Goal: Task Accomplishment & Management: Use online tool/utility

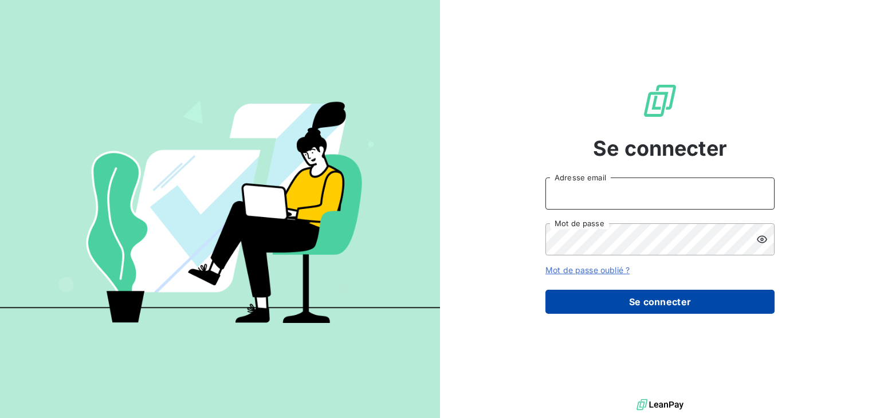
type input "[EMAIL_ADDRESS][DOMAIN_NAME]"
click at [648, 305] on button "Se connecter" at bounding box center [660, 302] width 229 height 24
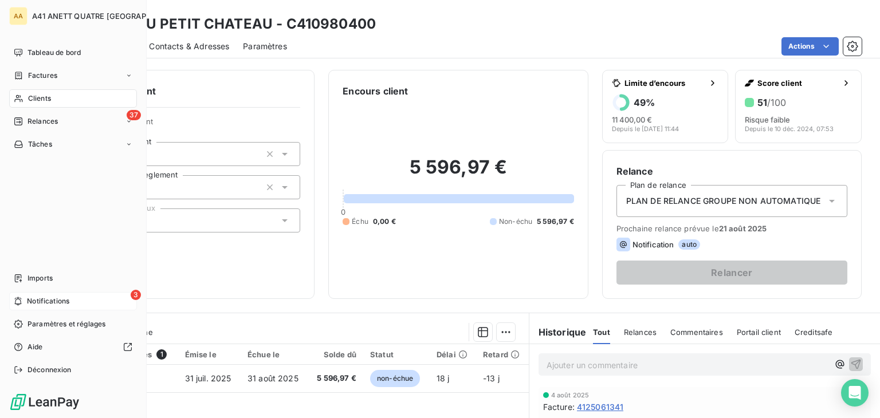
click at [49, 299] on span "Notifications" at bounding box center [48, 301] width 42 height 10
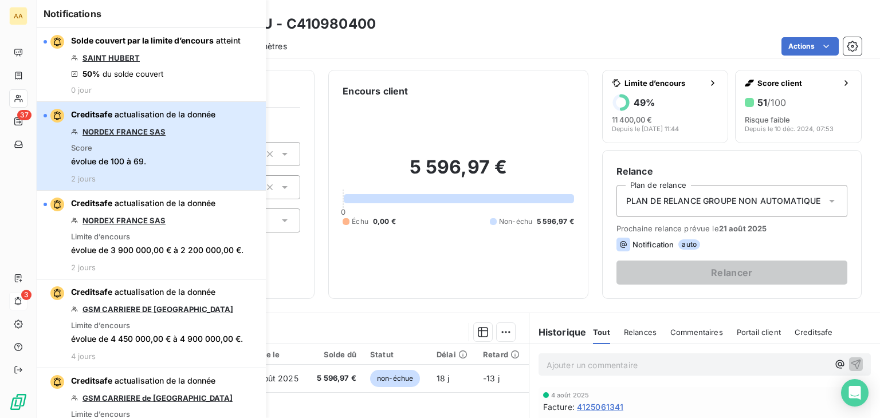
click at [142, 158] on span "évolue de 100 à 69." at bounding box center [108, 161] width 75 height 11
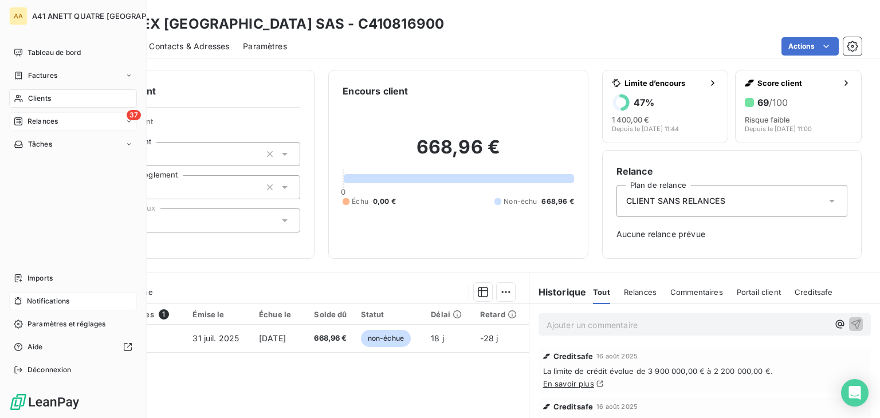
click at [18, 114] on div "37 Relances" at bounding box center [73, 121] width 128 height 18
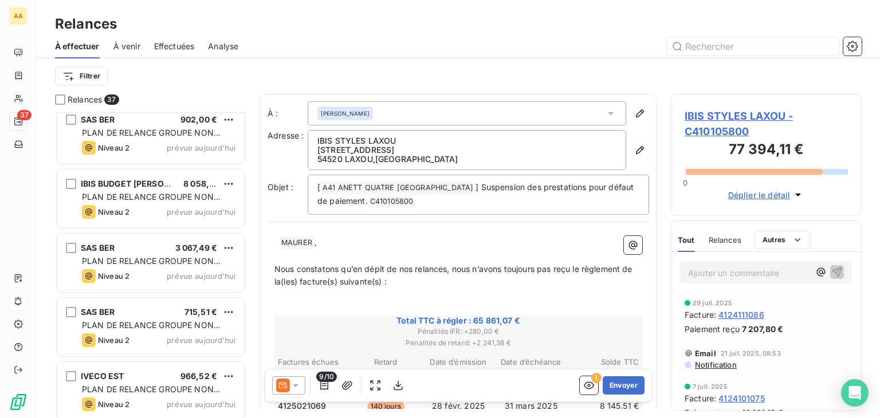
scroll to position [1261, 0]
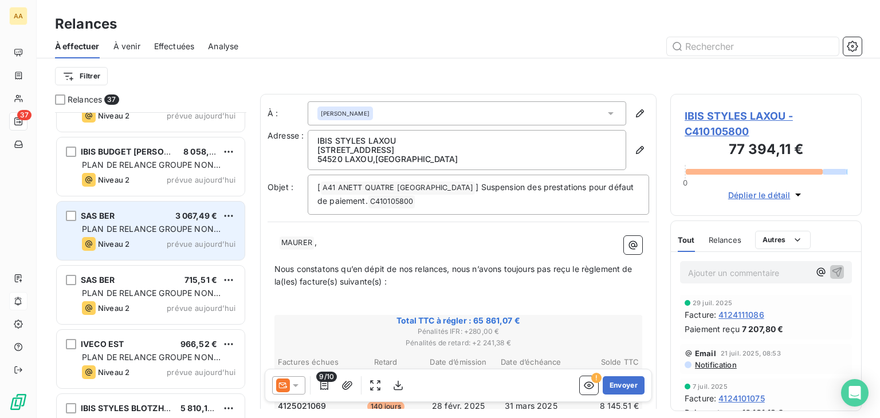
click at [166, 230] on span "PLAN DE RELANCE GROUPE NON AUTOMATIQUE" at bounding box center [151, 234] width 139 height 21
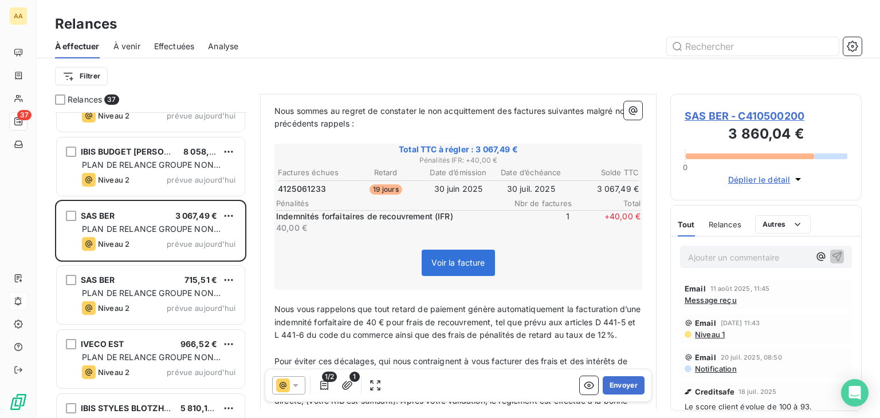
scroll to position [229, 0]
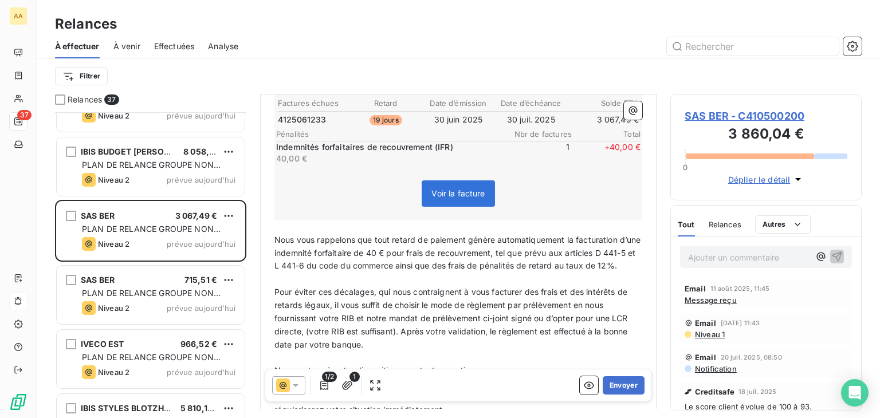
click at [455, 191] on span "Voir la facture" at bounding box center [458, 194] width 53 height 10
click at [444, 189] on span "Voir la facture" at bounding box center [458, 194] width 53 height 10
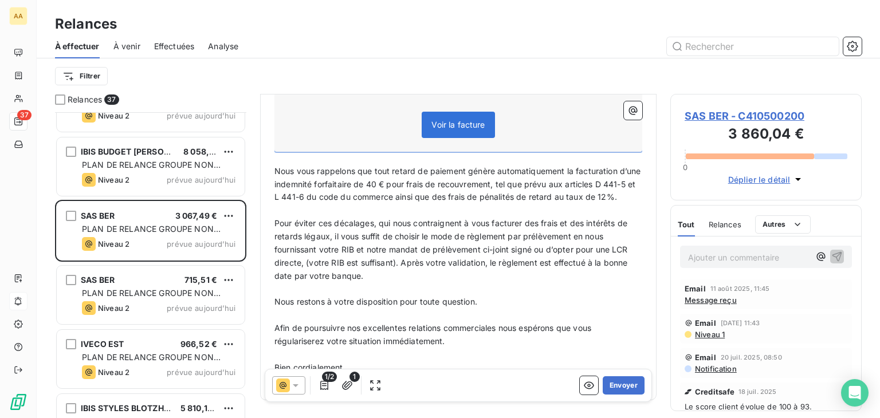
scroll to position [347, 0]
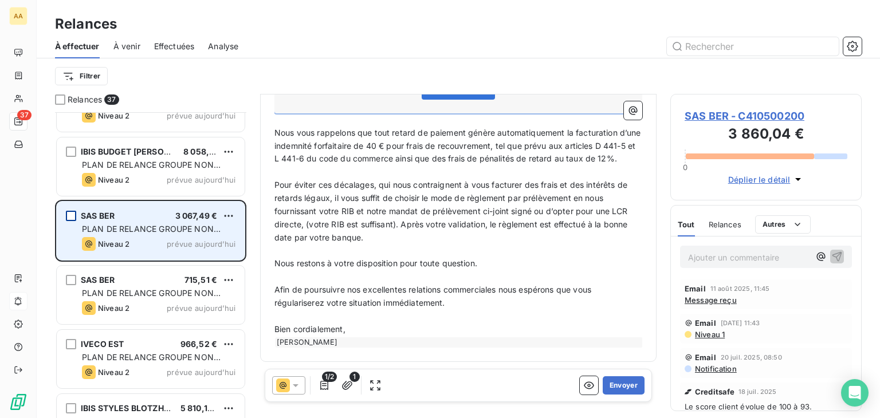
click at [70, 214] on div "grid" at bounding box center [71, 216] width 10 height 10
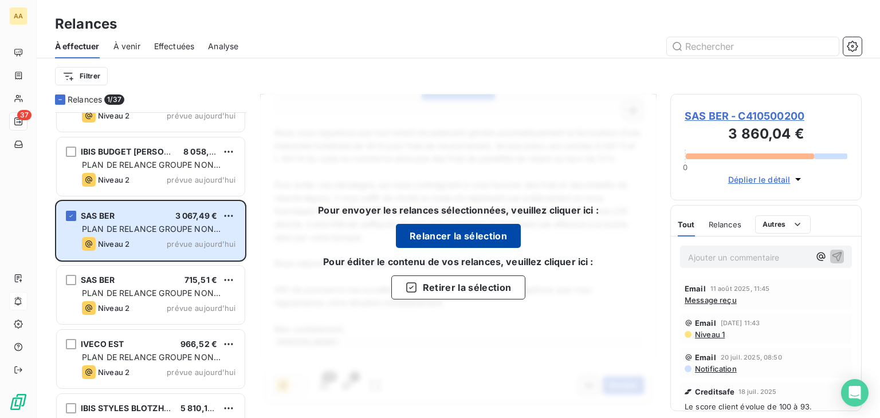
click at [452, 234] on button "Relancer la sélection" at bounding box center [458, 236] width 125 height 24
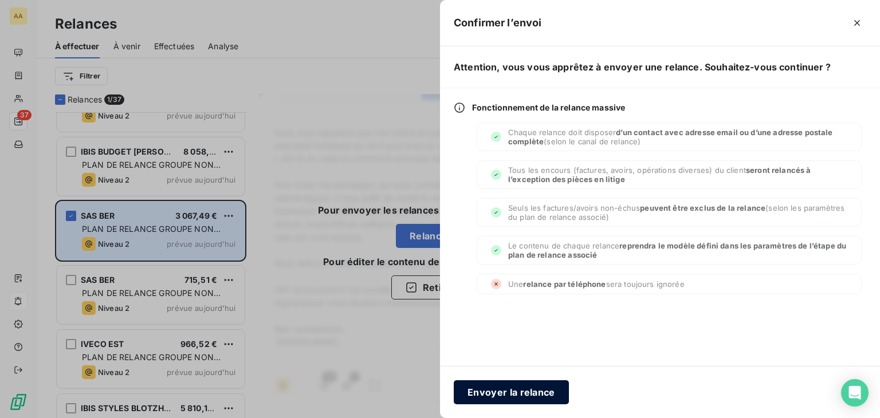
click at [509, 396] on button "Envoyer la relance" at bounding box center [511, 393] width 115 height 24
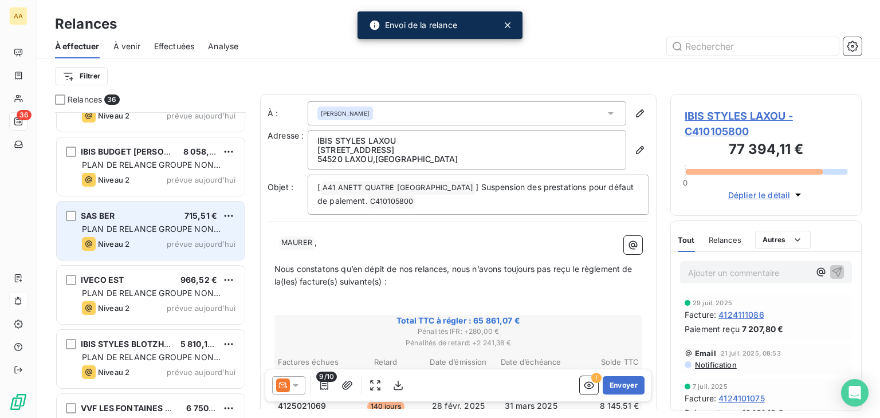
click at [140, 221] on div "SAS BER 715,51 € PLAN DE RELANCE GROUPE NON AUTOMATIQUE Niveau 2 prévue [DATE]" at bounding box center [151, 231] width 188 height 58
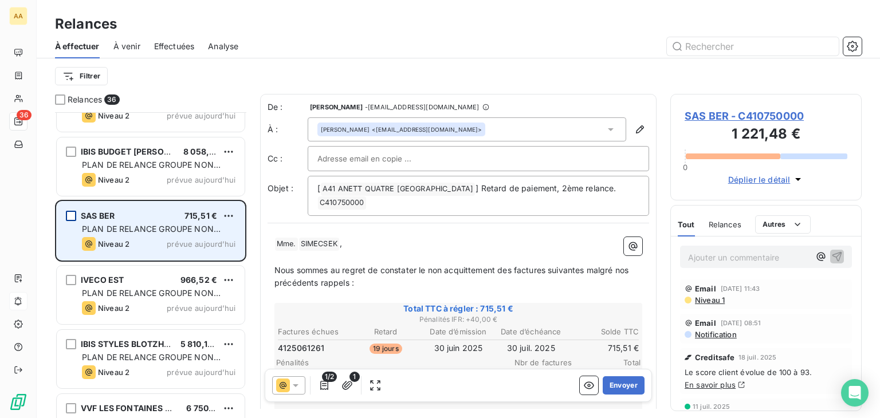
click at [71, 213] on div "grid" at bounding box center [71, 216] width 10 height 10
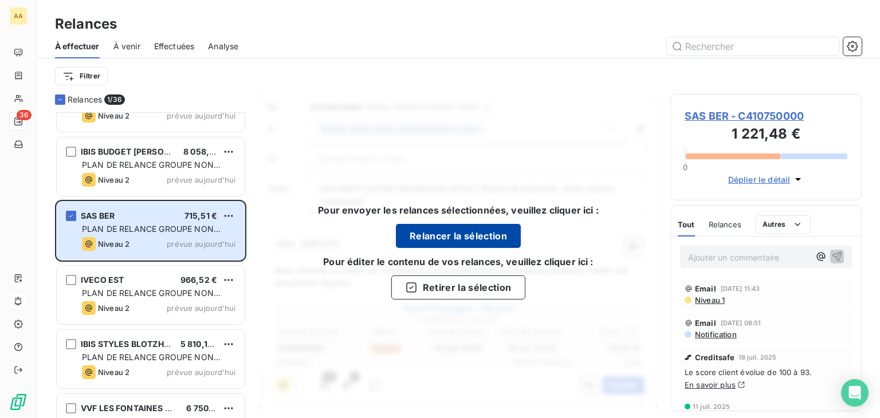
click at [420, 235] on button "Relancer la sélection" at bounding box center [458, 236] width 125 height 24
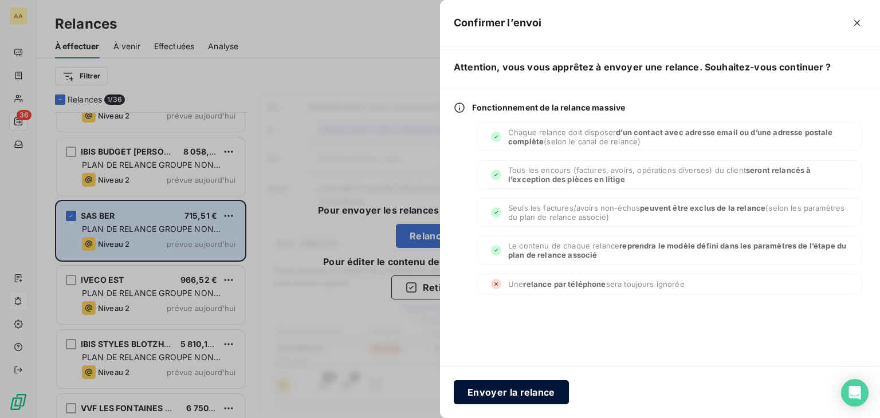
click at [508, 394] on button "Envoyer la relance" at bounding box center [511, 393] width 115 height 24
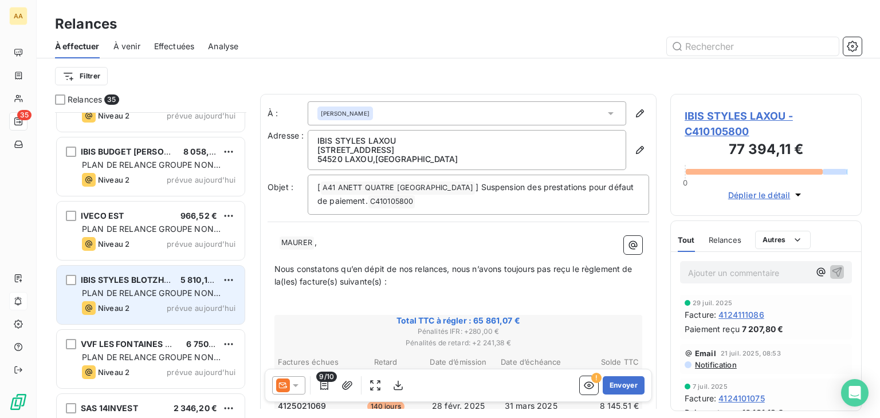
click at [160, 284] on div "IBIS STYLES BLOTZHEIM" at bounding box center [126, 280] width 91 height 11
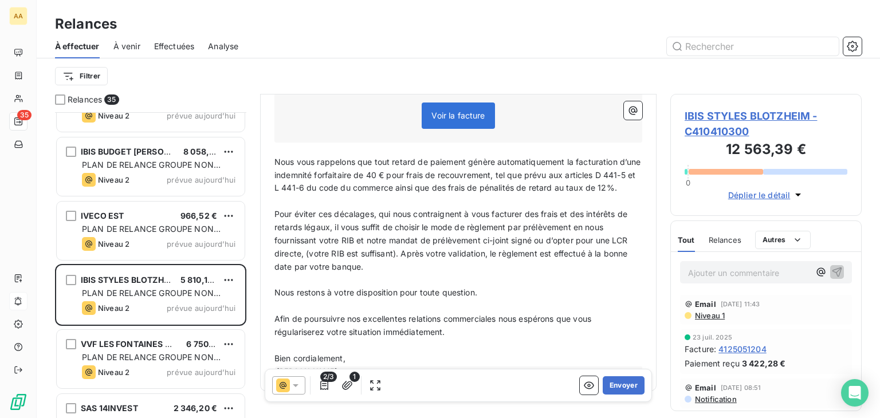
scroll to position [374, 0]
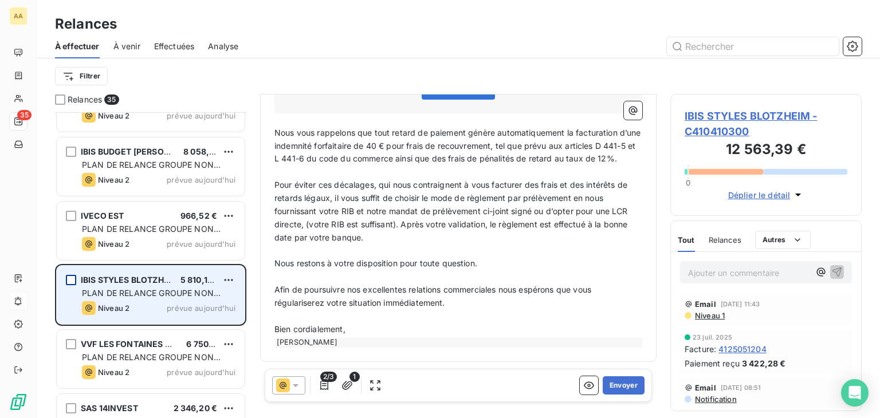
click at [74, 281] on div "grid" at bounding box center [71, 280] width 10 height 10
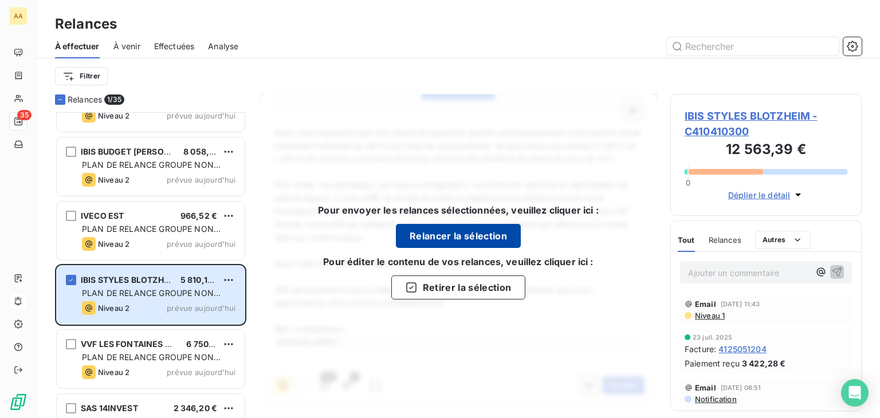
click at [444, 237] on button "Relancer la sélection" at bounding box center [458, 236] width 125 height 24
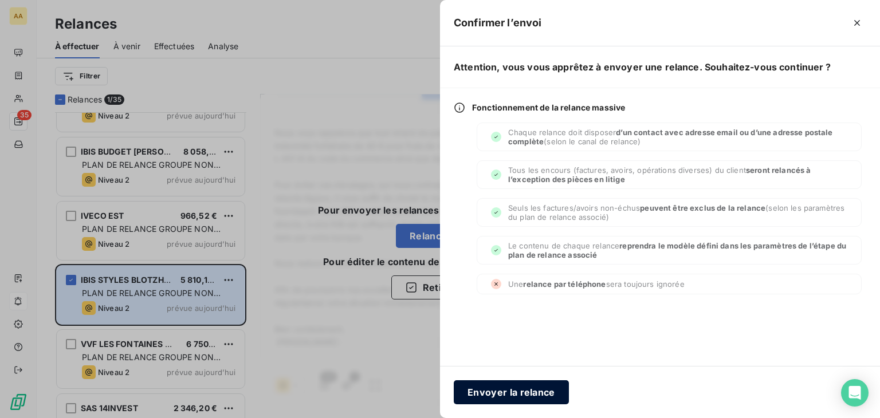
click at [523, 398] on button "Envoyer la relance" at bounding box center [511, 393] width 115 height 24
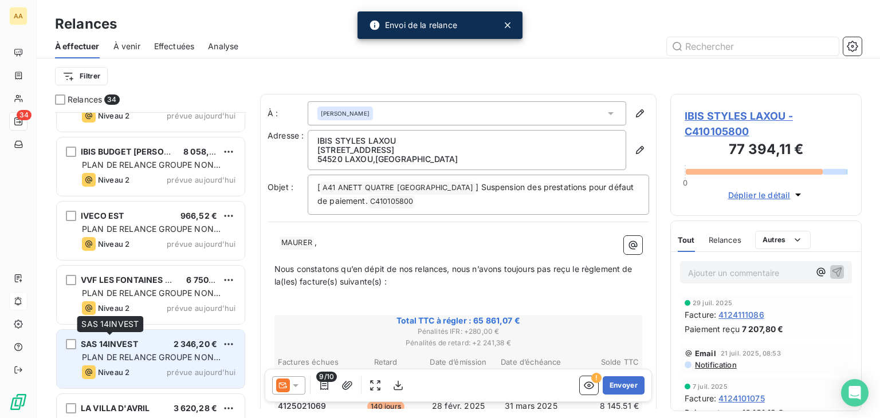
click at [138, 342] on span "SAS 14INVEST" at bounding box center [109, 344] width 57 height 10
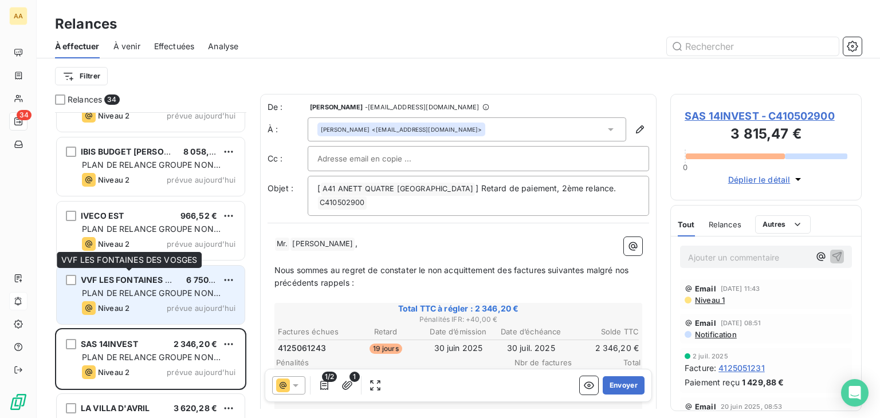
click at [148, 282] on span "VVF LES FONTAINES DES VOSGES" at bounding box center [149, 280] width 136 height 10
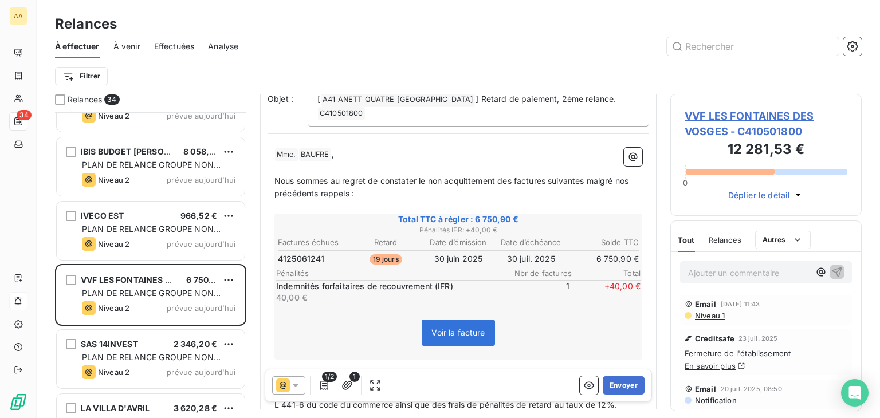
scroll to position [115, 0]
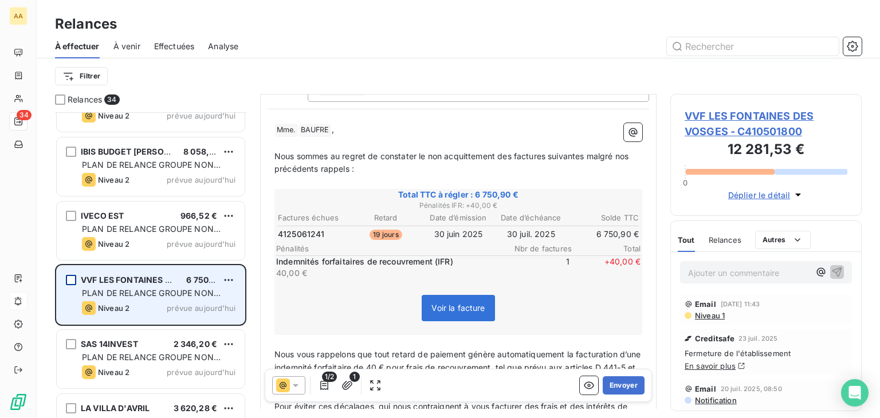
click at [68, 278] on div "grid" at bounding box center [71, 280] width 10 height 10
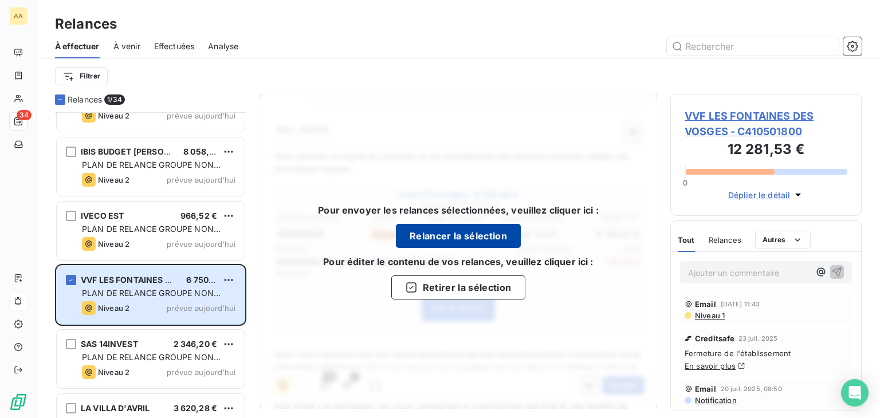
click at [458, 233] on button "Relancer la sélection" at bounding box center [458, 236] width 125 height 24
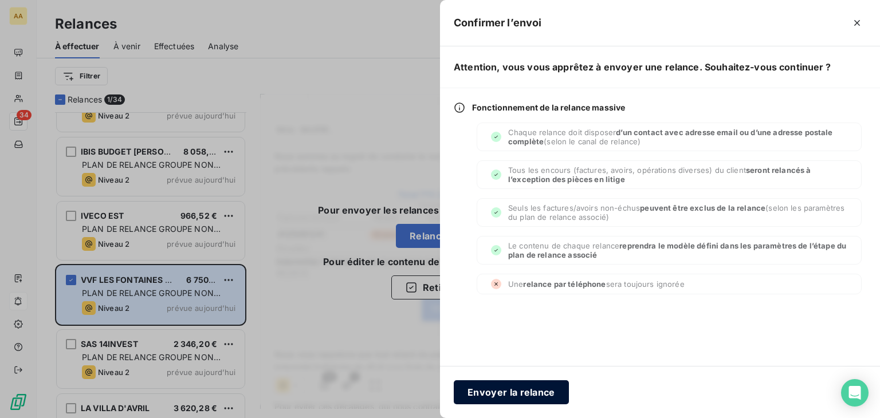
click at [507, 395] on button "Envoyer la relance" at bounding box center [511, 393] width 115 height 24
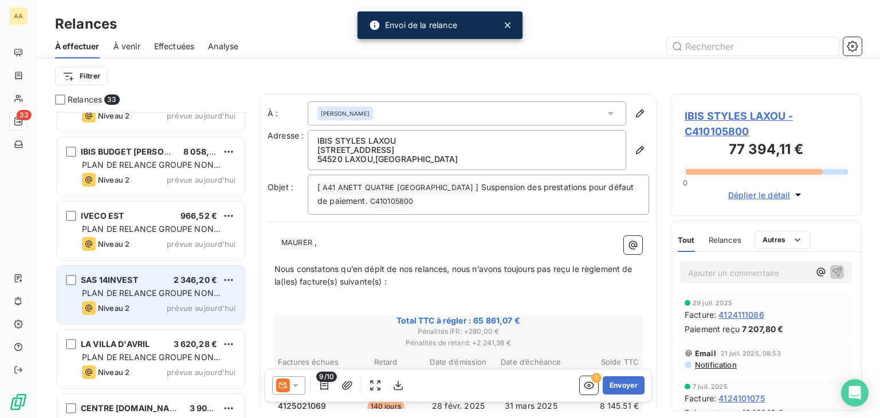
click at [148, 285] on div "SAS 14INVEST 2 346,20 € PLAN DE RELANCE GROUPE NON AUTOMATIQUE Niveau 2 prévue …" at bounding box center [151, 295] width 188 height 58
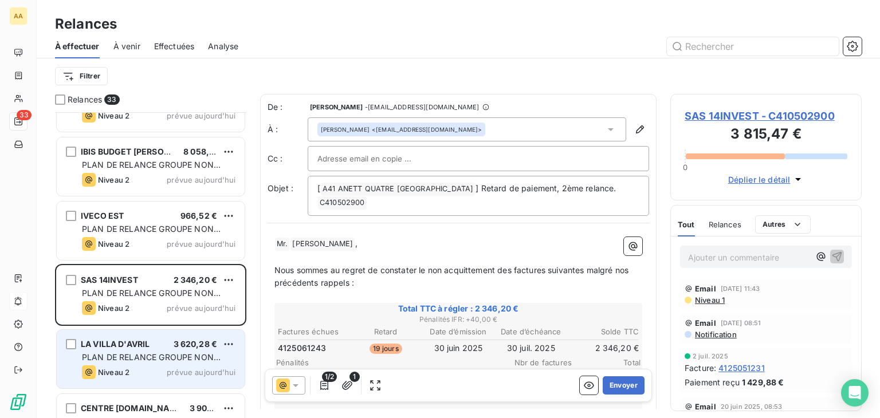
click at [140, 344] on span "LA VILLA D'AVRIL" at bounding box center [115, 344] width 69 height 10
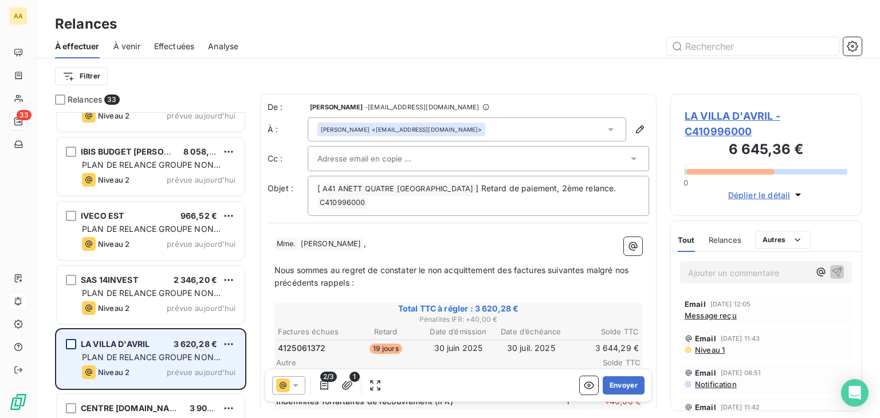
click at [73, 342] on div "grid" at bounding box center [71, 344] width 10 height 10
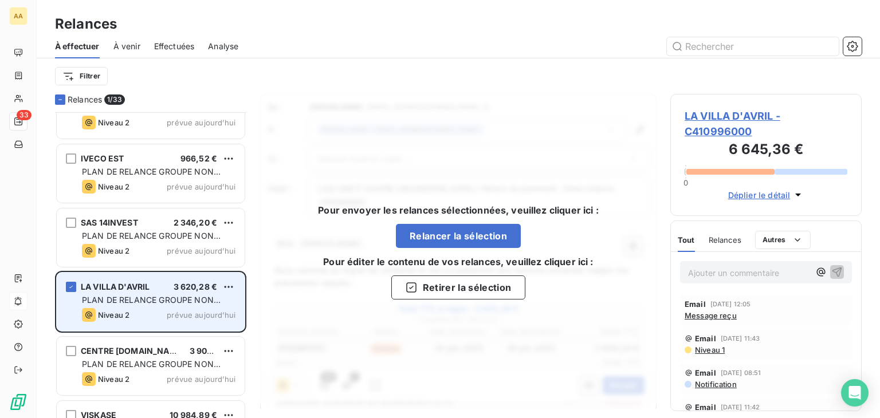
scroll to position [1376, 0]
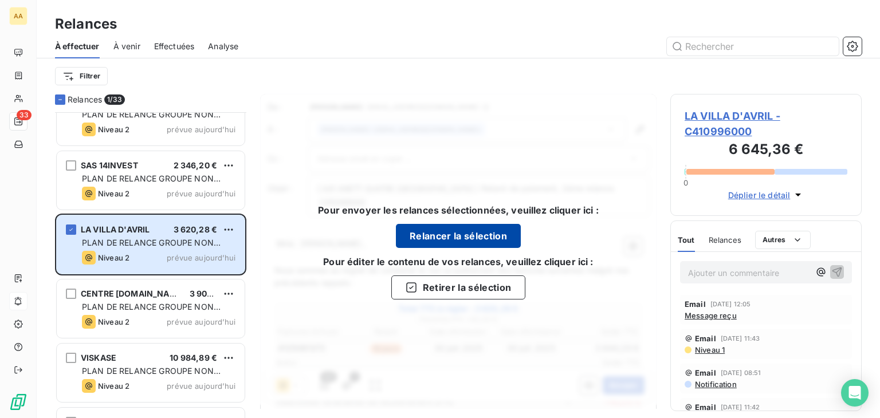
click at [469, 233] on button "Relancer la sélection" at bounding box center [458, 236] width 125 height 24
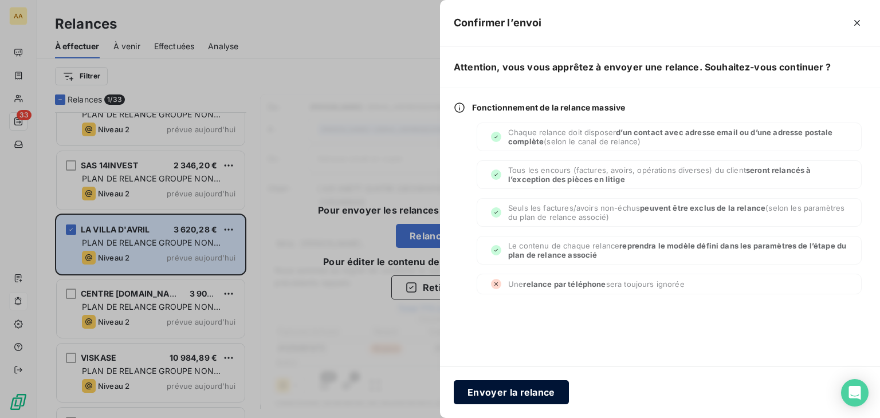
click at [536, 390] on button "Envoyer la relance" at bounding box center [511, 393] width 115 height 24
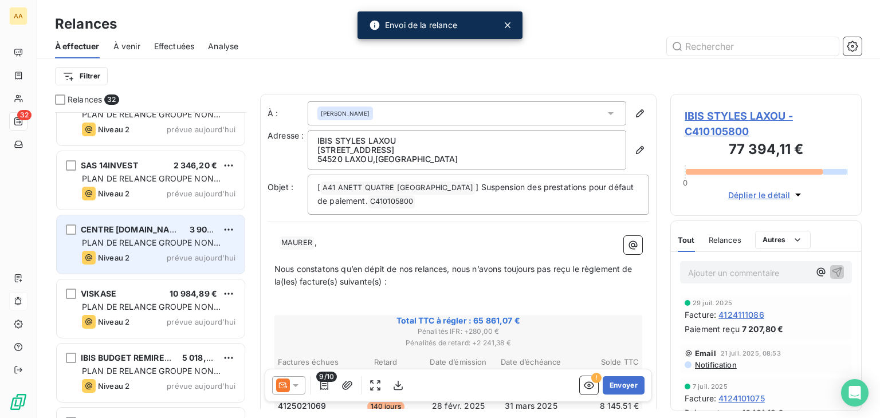
click at [138, 240] on span "PLAN DE RELANCE GROUPE NON AUTOMATIQUE" at bounding box center [151, 248] width 139 height 21
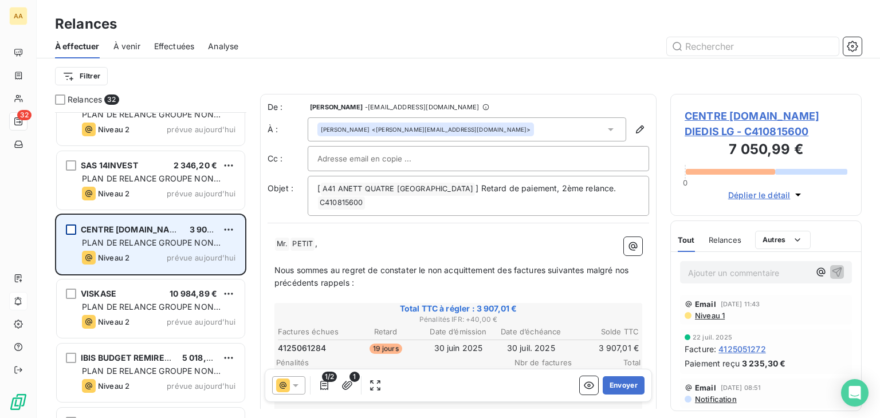
click at [74, 230] on div "grid" at bounding box center [71, 230] width 10 height 10
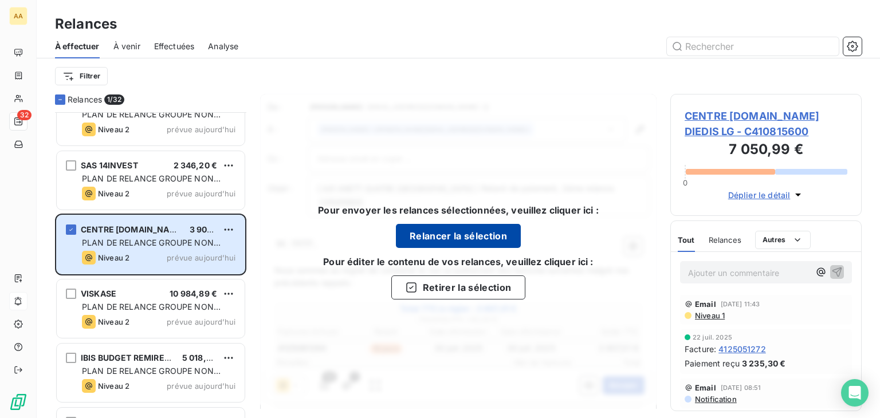
click at [447, 233] on button "Relancer la sélection" at bounding box center [458, 236] width 125 height 24
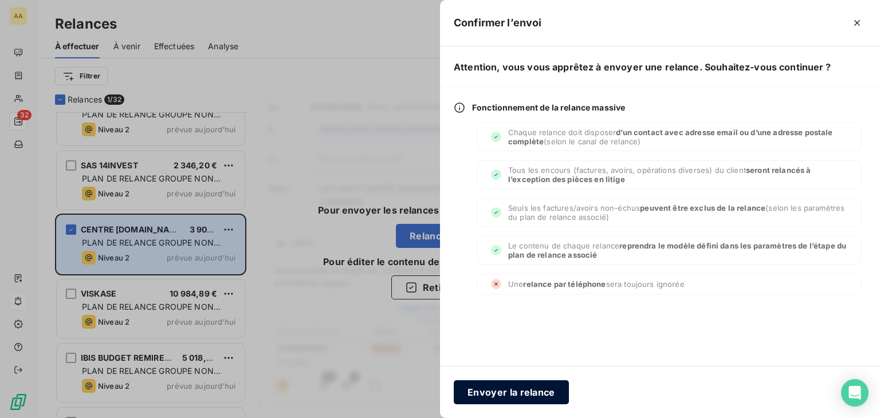
click at [518, 387] on button "Envoyer la relance" at bounding box center [511, 393] width 115 height 24
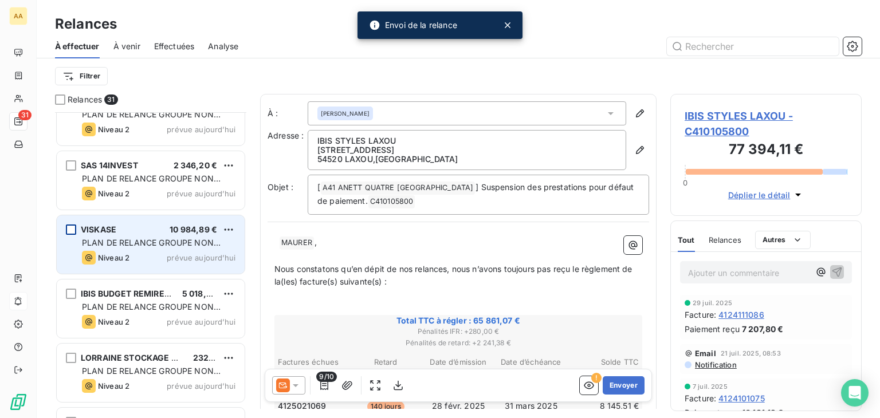
click at [70, 225] on div "grid" at bounding box center [71, 230] width 10 height 10
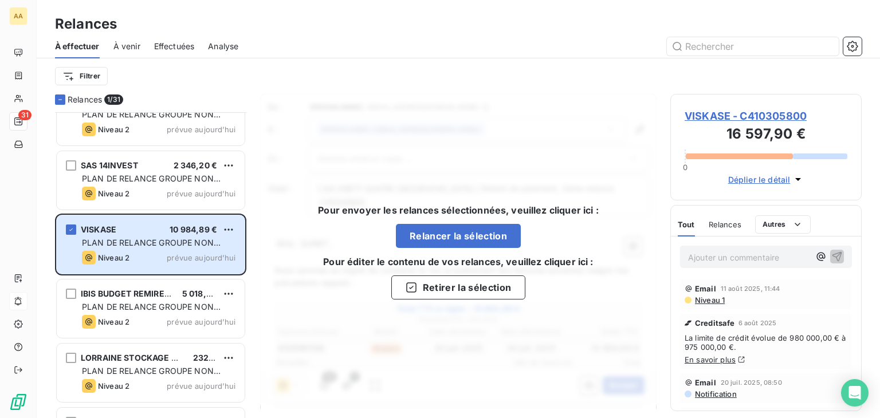
click at [270, 248] on div "Pour envoyer les relances sélectionnées, veuillez cliquer ici : Relancer la sél…" at bounding box center [458, 251] width 397 height 315
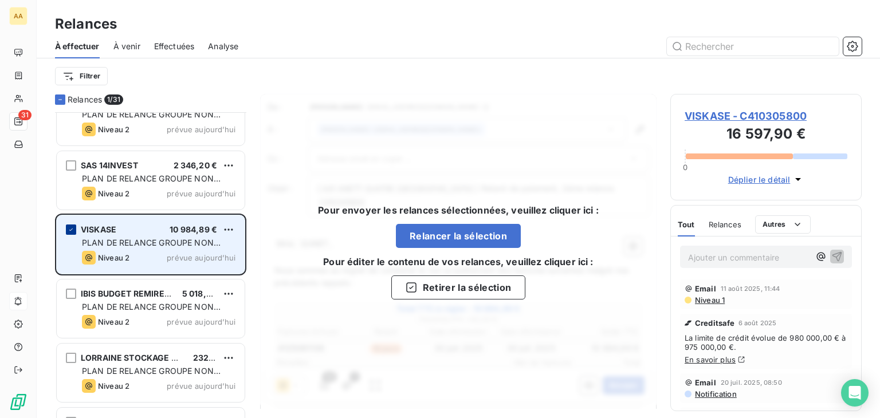
click at [72, 232] on div "grid" at bounding box center [71, 230] width 10 height 10
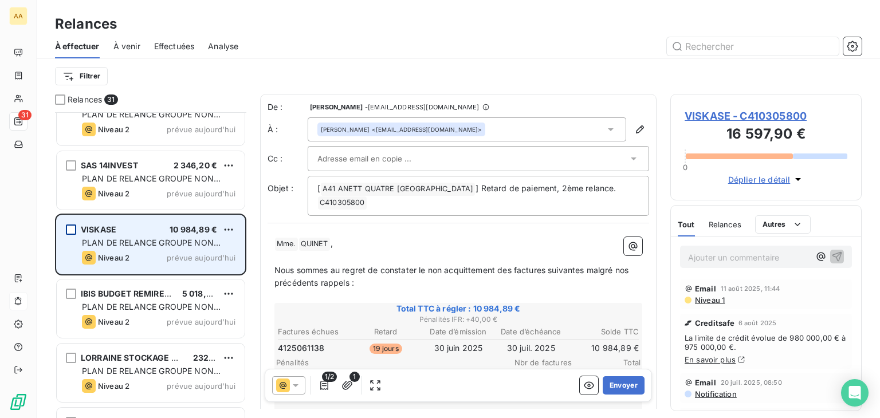
click at [75, 232] on div "grid" at bounding box center [71, 230] width 10 height 10
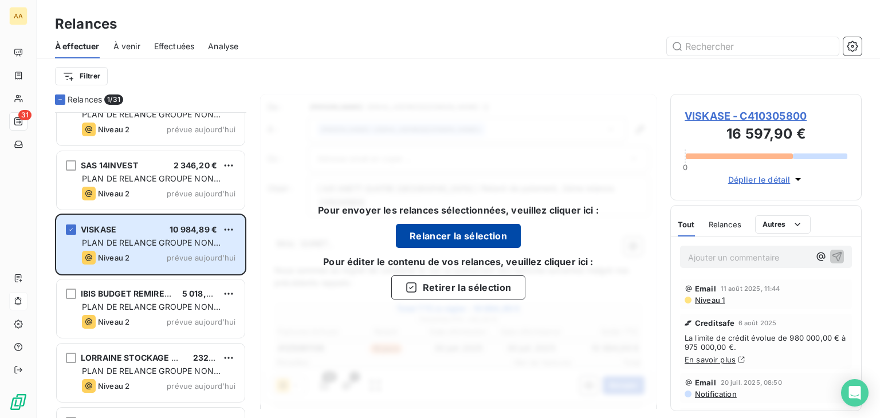
click at [457, 237] on button "Relancer la sélection" at bounding box center [458, 236] width 125 height 24
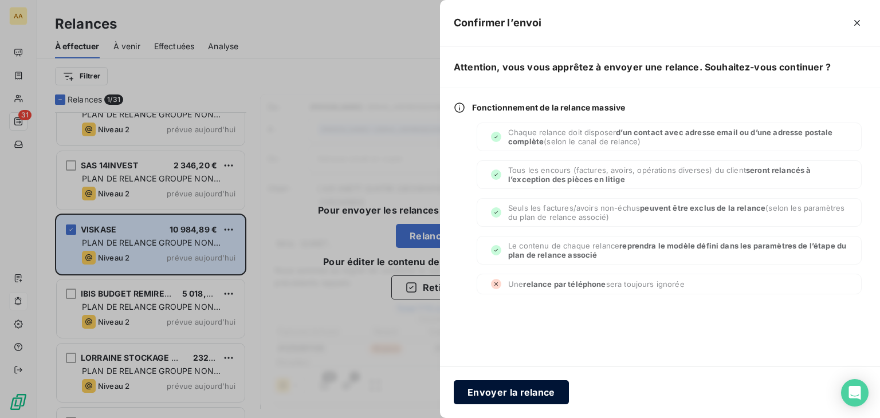
click at [510, 394] on button "Envoyer la relance" at bounding box center [511, 393] width 115 height 24
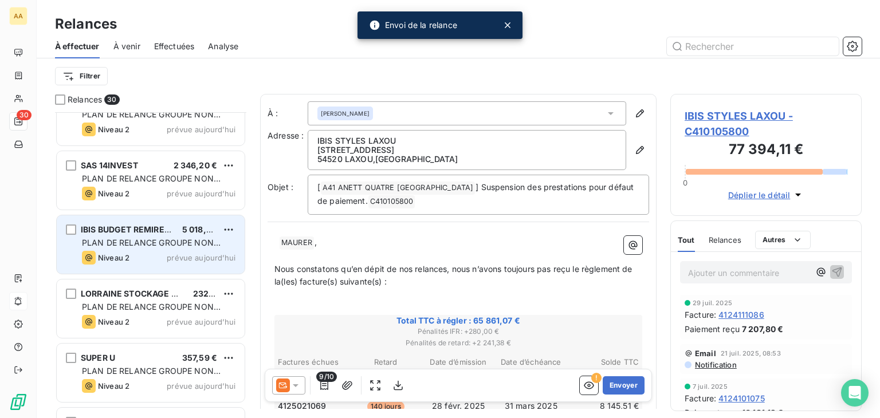
click at [132, 238] on span "PLAN DE RELANCE GROUPE NON AUTOMATIQUE" at bounding box center [151, 248] width 139 height 21
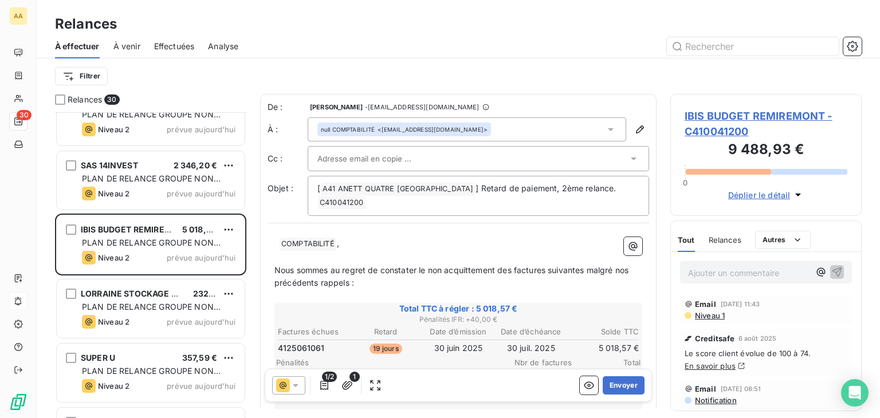
click at [277, 238] on p "﻿ ﻿ ﻿ COMPTABILITÉ ﻿ ," at bounding box center [459, 244] width 368 height 14
click at [406, 239] on p "SERVICE COMPTABILITÉ ﻿ ," at bounding box center [459, 244] width 368 height 14
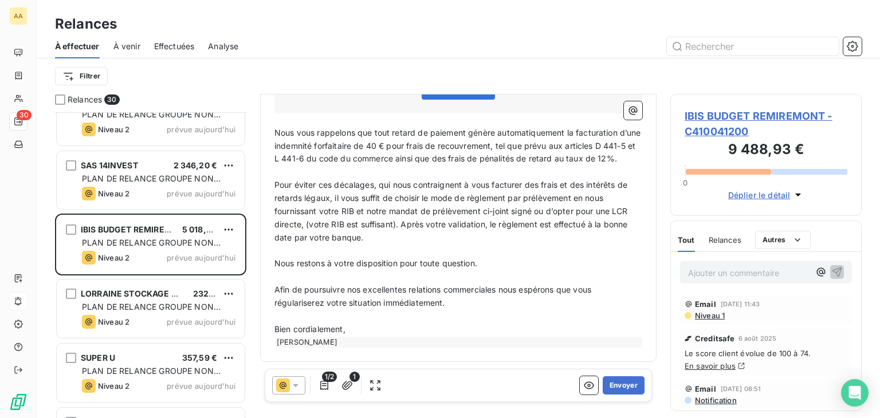
scroll to position [347, 0]
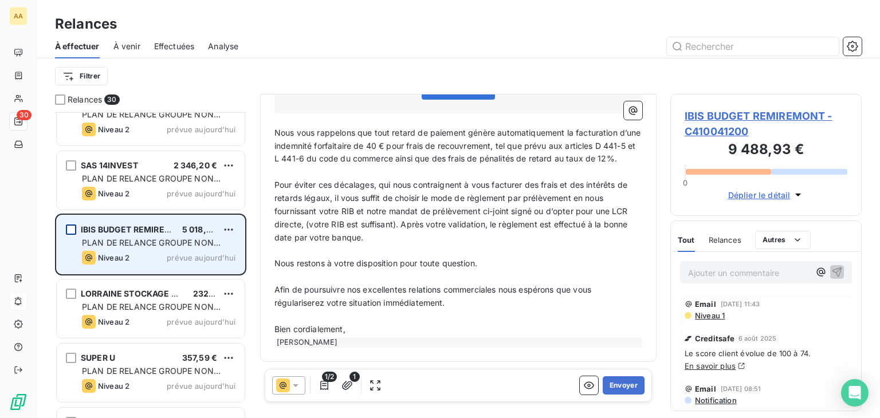
click at [73, 229] on div "grid" at bounding box center [71, 230] width 10 height 10
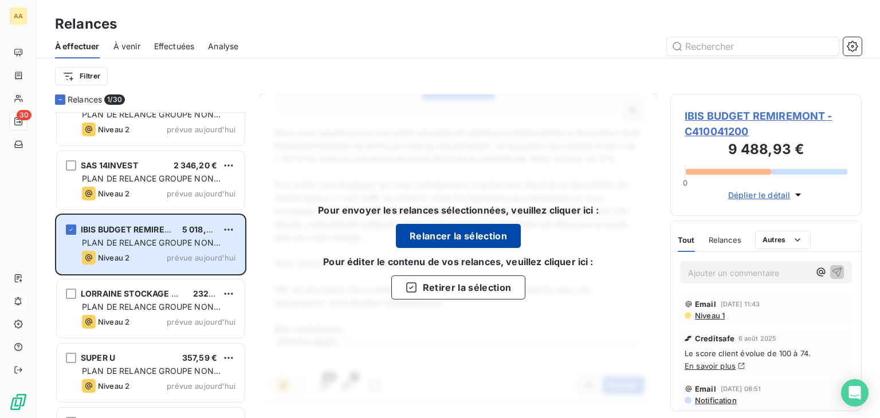
click at [428, 237] on button "Relancer la sélection" at bounding box center [458, 236] width 125 height 24
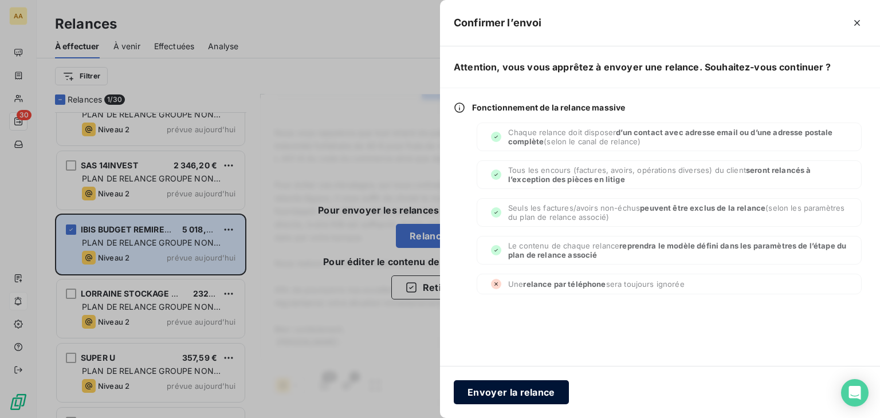
click at [493, 393] on button "Envoyer la relance" at bounding box center [511, 393] width 115 height 24
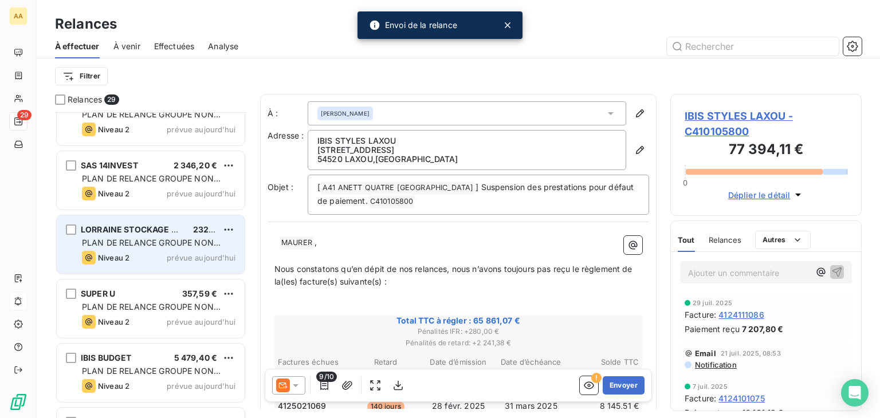
click at [158, 233] on span "LORRAINE STOCKAGE MANUTENTION" at bounding box center [157, 230] width 153 height 10
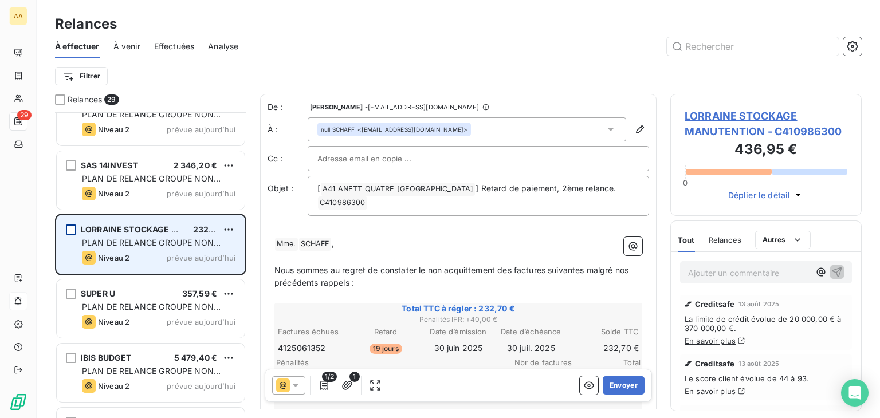
click at [70, 225] on div "grid" at bounding box center [71, 230] width 10 height 10
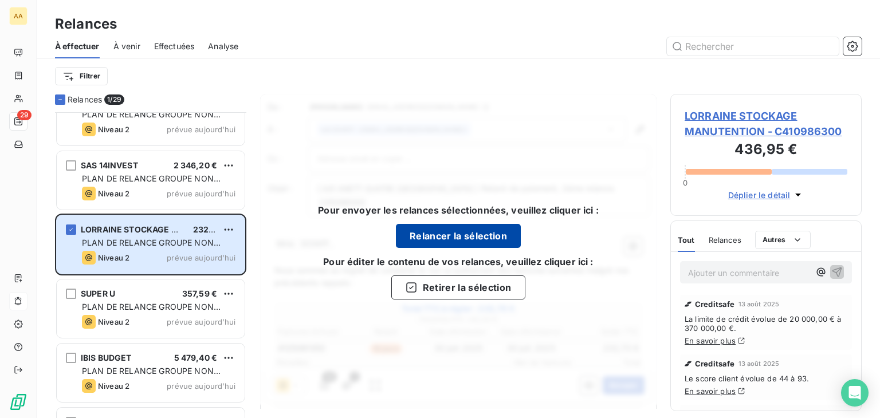
click at [465, 228] on button "Relancer la sélection" at bounding box center [458, 236] width 125 height 24
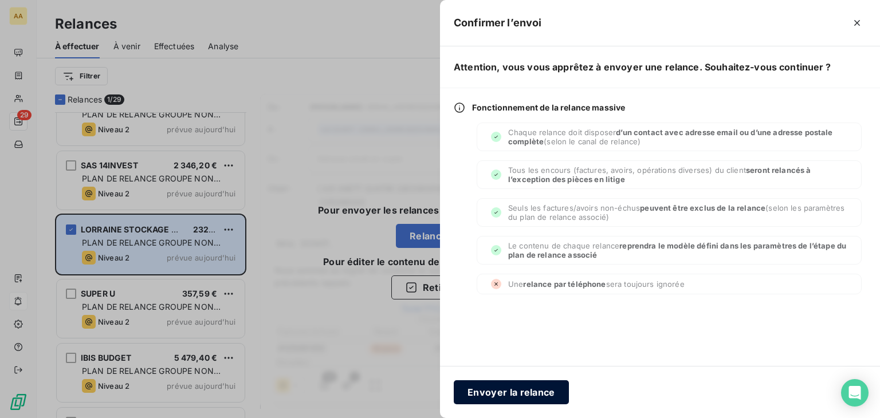
click at [536, 392] on button "Envoyer la relance" at bounding box center [511, 393] width 115 height 24
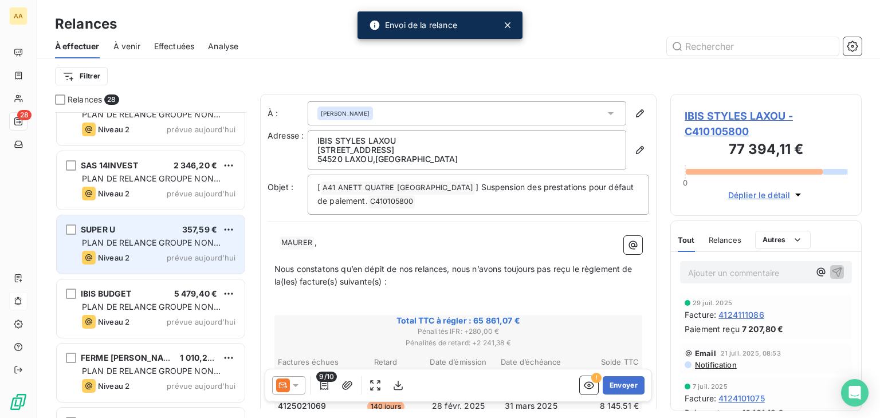
click at [136, 230] on div "SUPER U 357,59 €" at bounding box center [159, 230] width 154 height 10
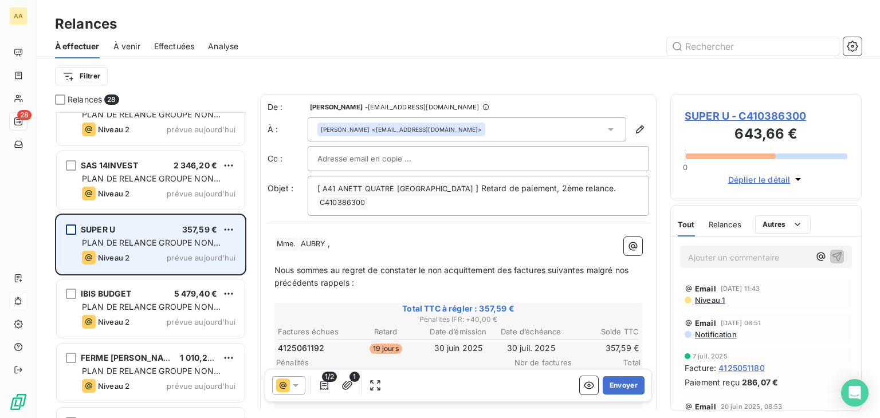
click at [69, 230] on div "grid" at bounding box center [71, 230] width 10 height 10
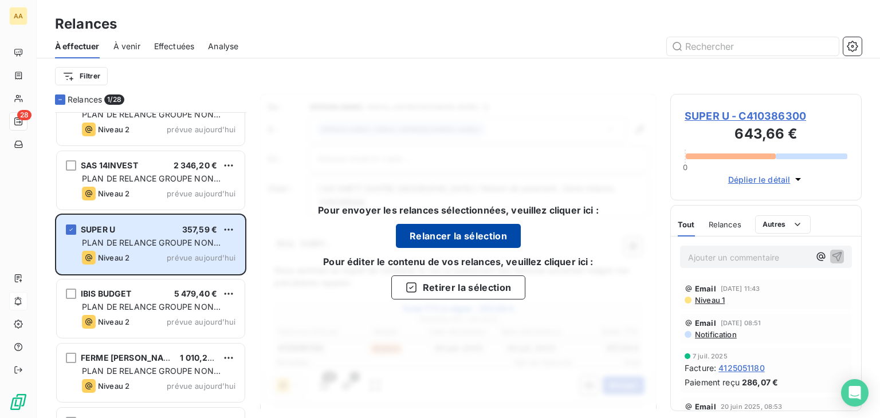
click at [460, 232] on button "Relancer la sélection" at bounding box center [458, 236] width 125 height 24
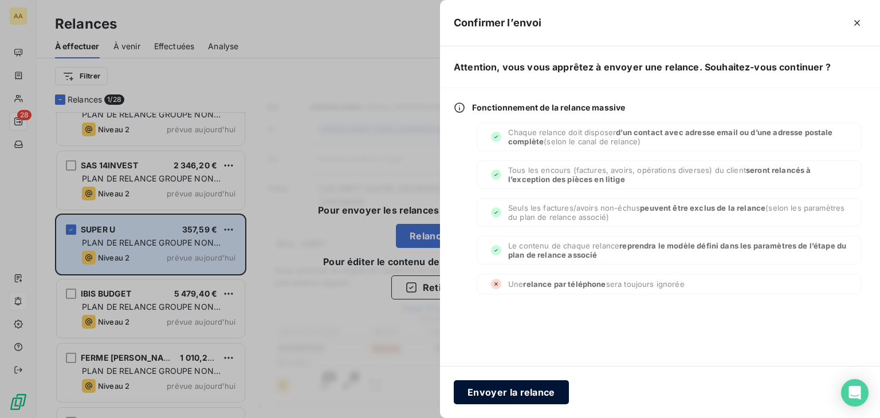
click at [505, 393] on button "Envoyer la relance" at bounding box center [511, 393] width 115 height 24
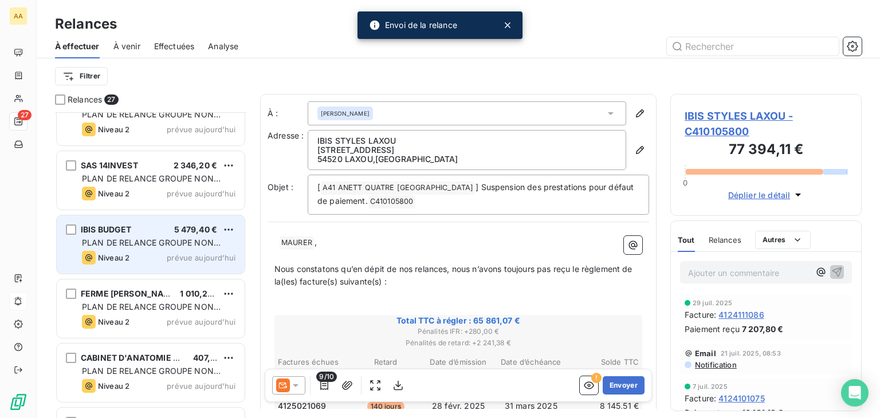
click at [167, 237] on div "PLAN DE RELANCE GROUPE NON AUTOMATIQUE" at bounding box center [159, 242] width 154 height 11
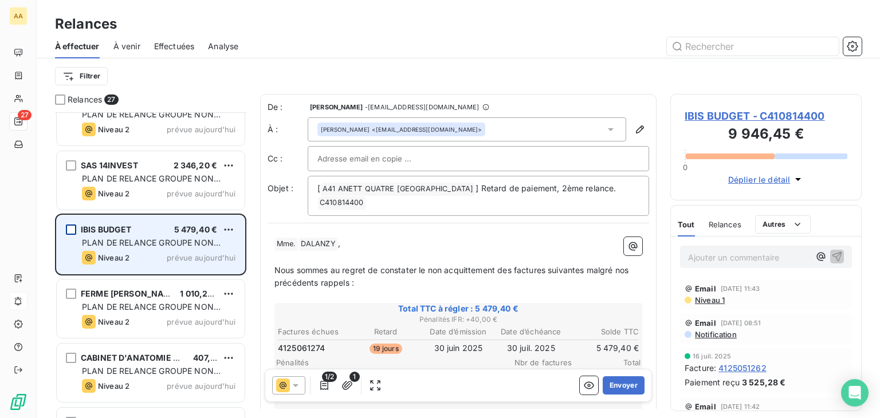
click at [69, 228] on div "grid" at bounding box center [71, 230] width 10 height 10
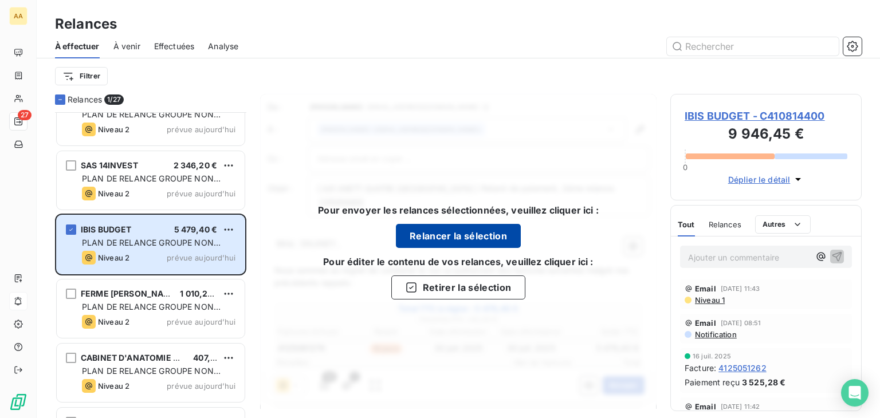
click at [464, 232] on button "Relancer la sélection" at bounding box center [458, 236] width 125 height 24
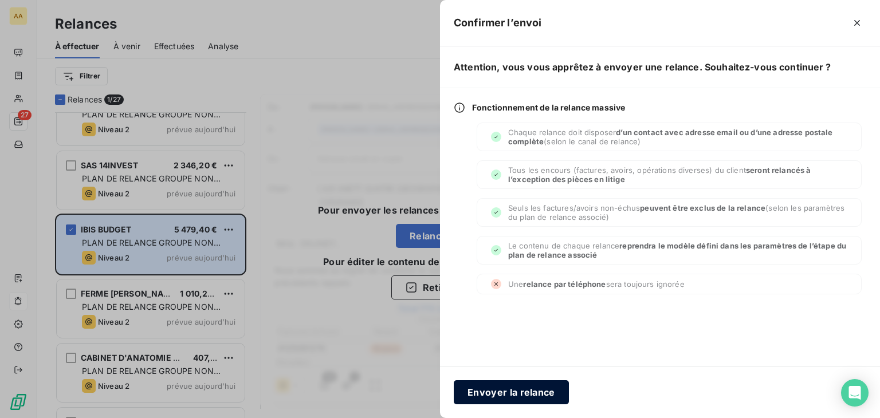
click at [509, 393] on button "Envoyer la relance" at bounding box center [511, 393] width 115 height 24
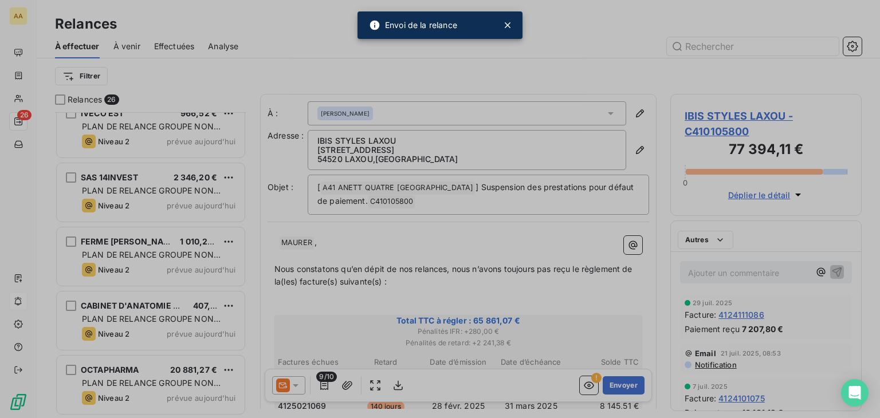
scroll to position [1363, 0]
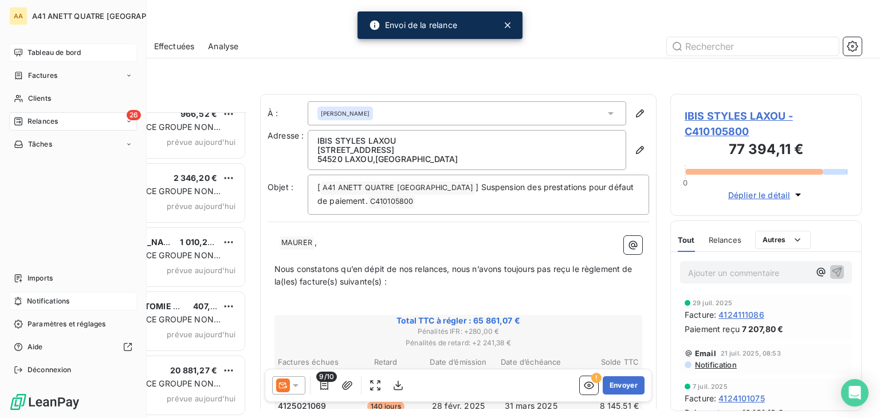
click at [44, 50] on span "Tableau de bord" at bounding box center [54, 53] width 53 height 10
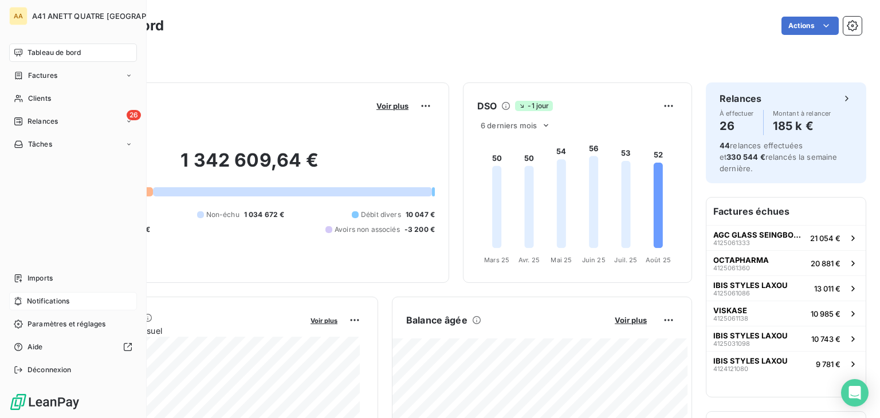
click at [30, 95] on span "Clients" at bounding box center [39, 98] width 23 height 10
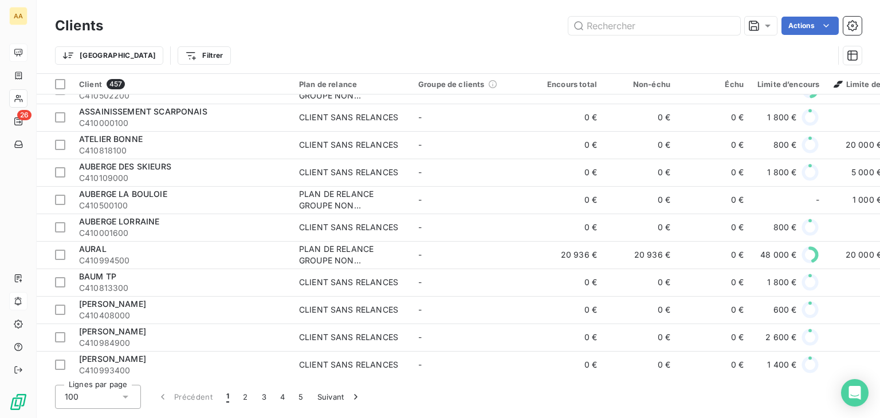
scroll to position [802, 0]
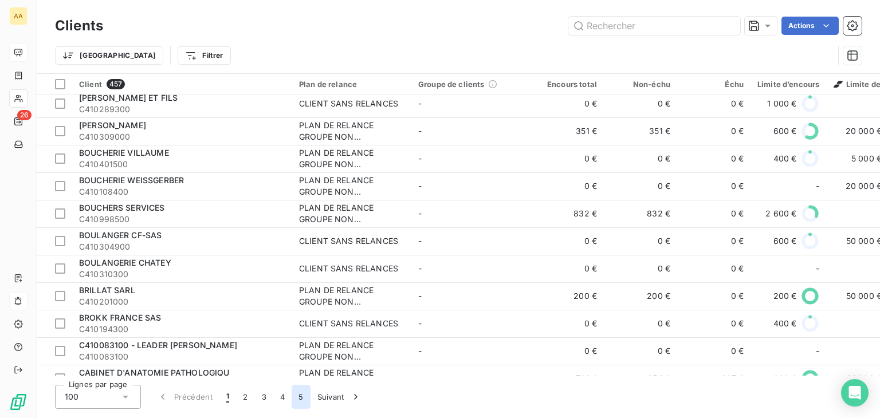
click at [297, 399] on button "5" at bounding box center [301, 397] width 18 height 24
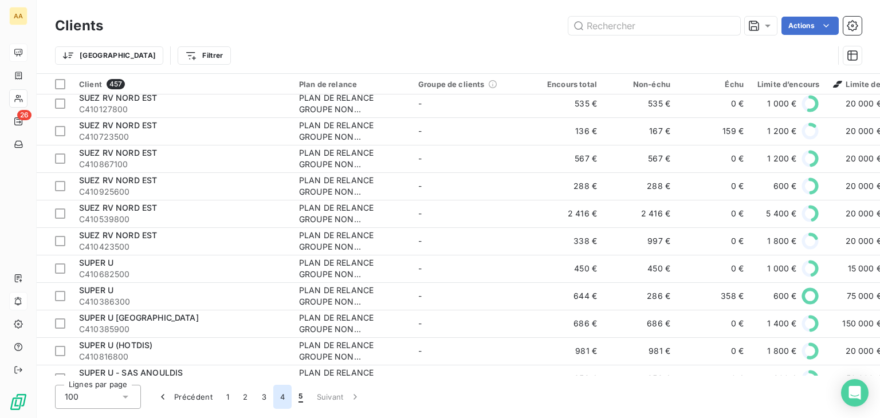
click at [278, 397] on button "4" at bounding box center [282, 397] width 18 height 24
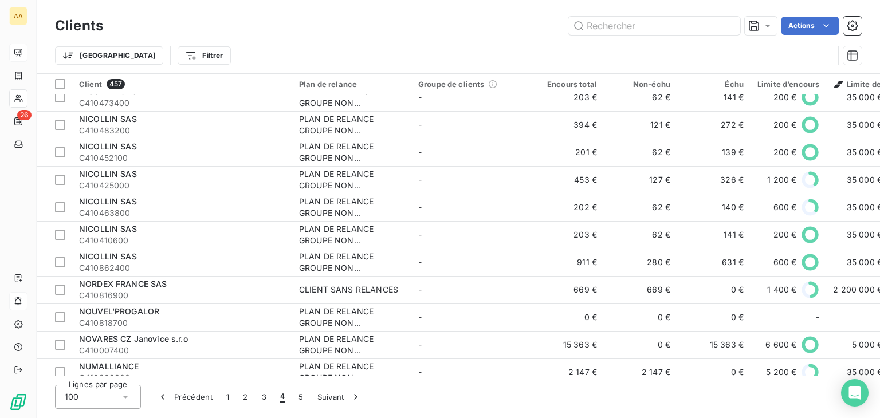
scroll to position [459, 0]
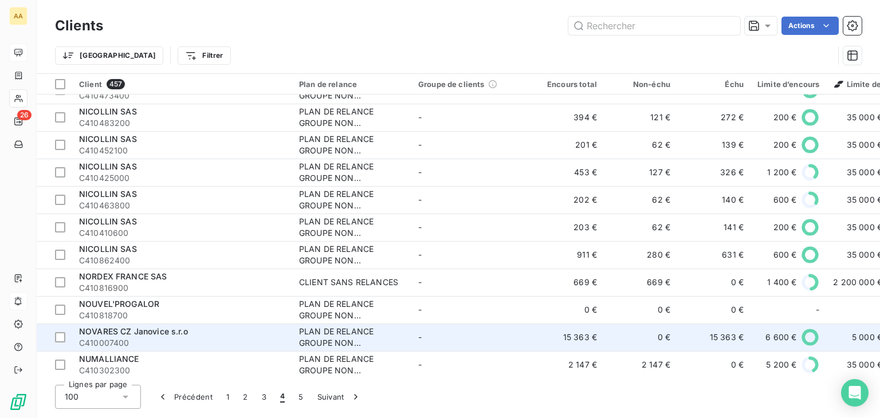
click at [181, 334] on span "NOVARES CZ Janovice s.r.o" at bounding box center [133, 332] width 109 height 10
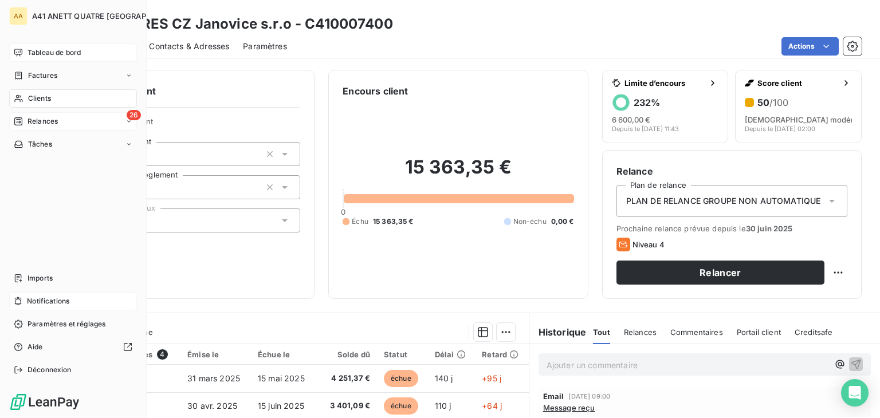
click at [56, 119] on span "Relances" at bounding box center [43, 121] width 30 height 10
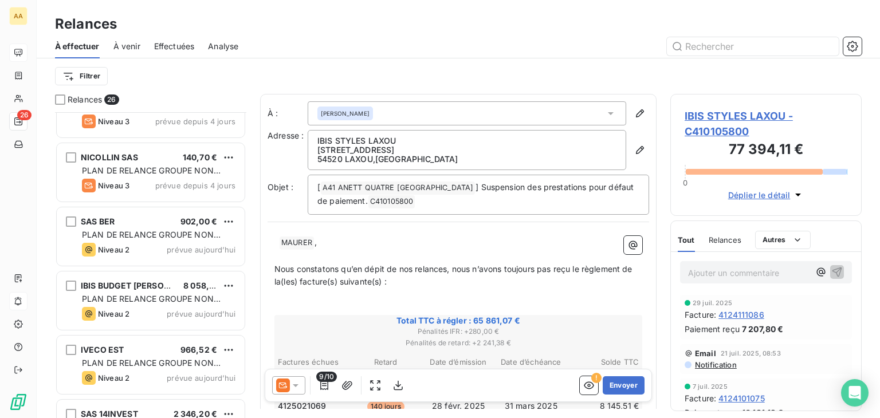
scroll to position [1146, 0]
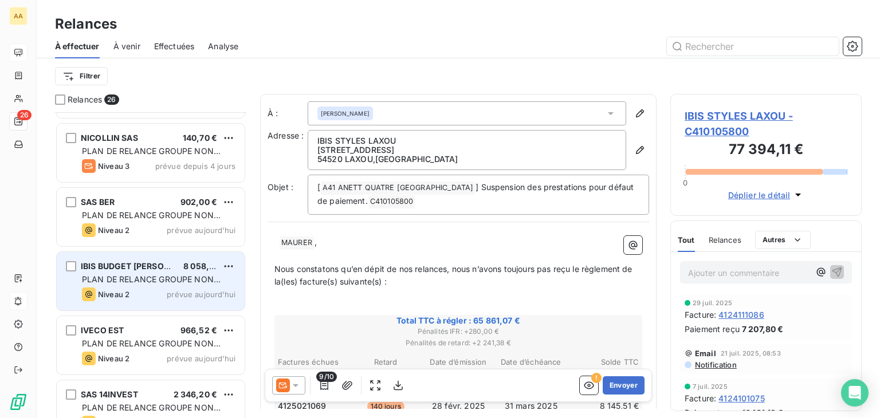
click at [167, 268] on span "IBIS BUDGET [PERSON_NAME]" at bounding box center [142, 266] width 122 height 10
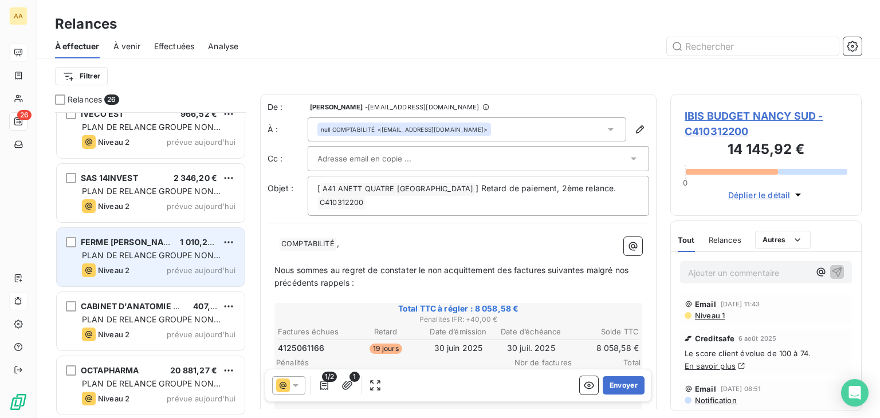
click at [167, 252] on span "PLAN DE RELANCE GROUPE NON AUTOMATIQUE" at bounding box center [151, 260] width 139 height 21
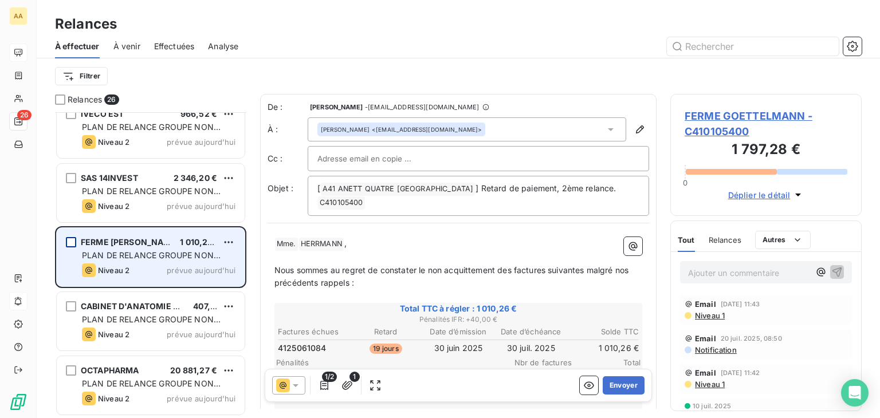
click at [73, 241] on div "grid" at bounding box center [71, 242] width 10 height 10
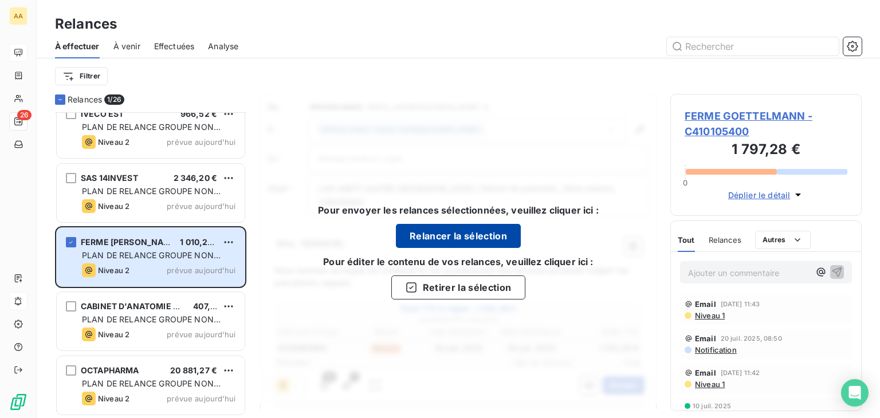
click at [448, 228] on button "Relancer la sélection" at bounding box center [458, 236] width 125 height 24
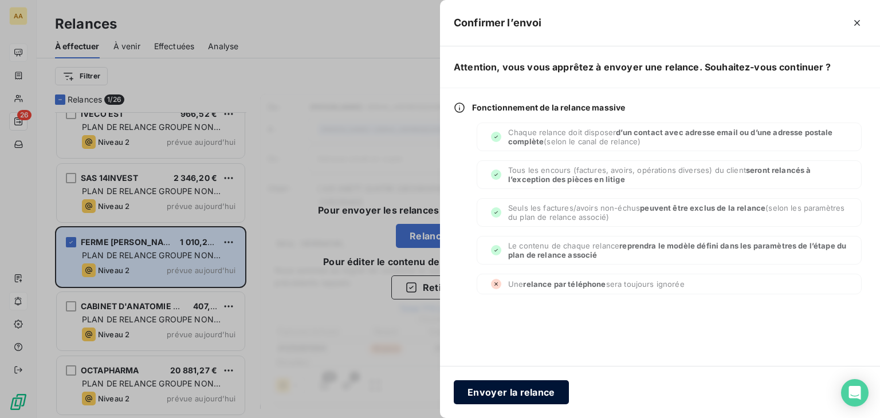
click at [504, 393] on button "Envoyer la relance" at bounding box center [511, 393] width 115 height 24
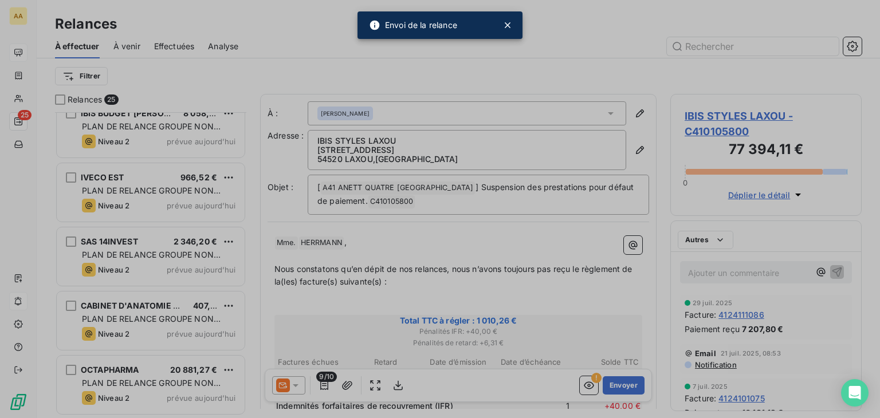
scroll to position [1299, 0]
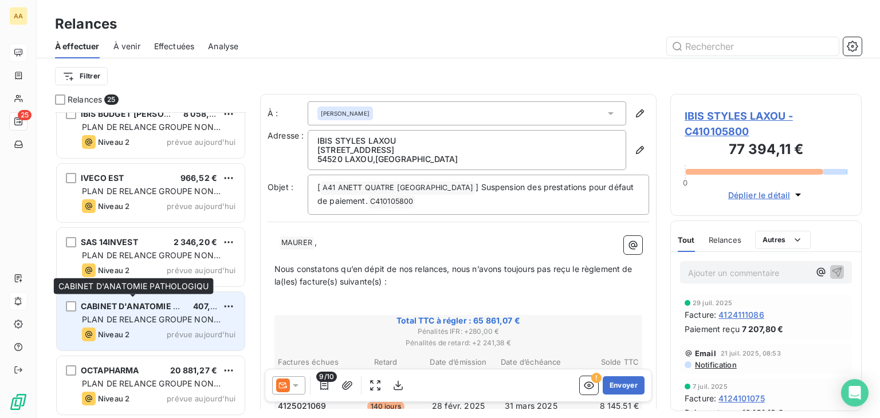
click at [170, 305] on span "CABINET D'ANATOMIE PATHOLOGIQU" at bounding box center [157, 306] width 152 height 10
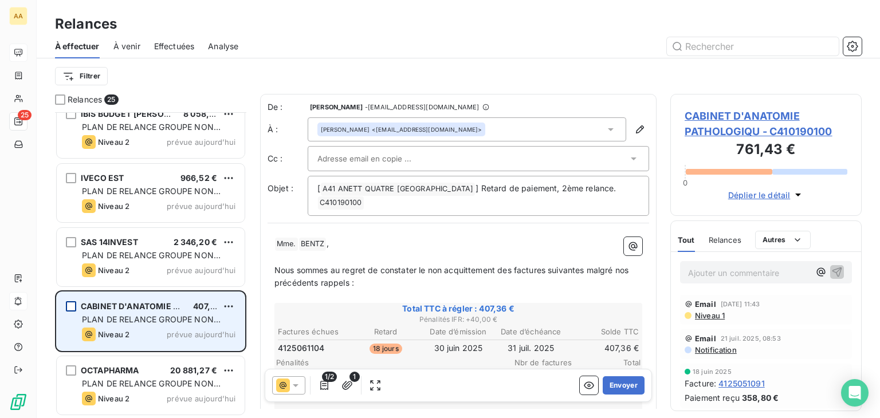
click at [73, 305] on div "grid" at bounding box center [71, 306] width 10 height 10
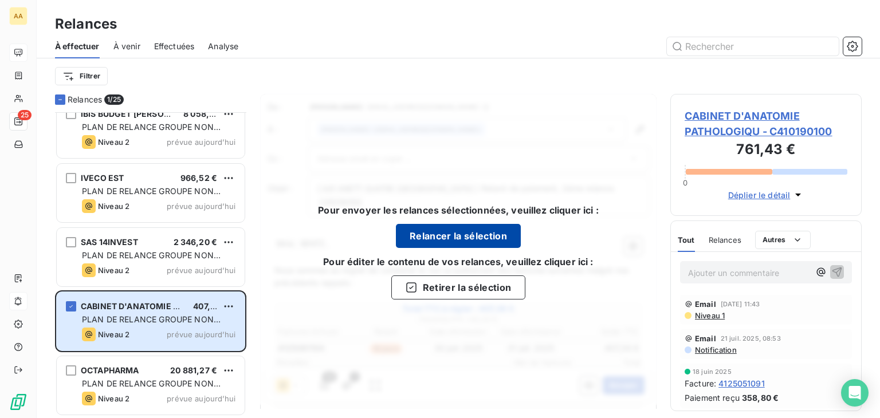
click at [452, 234] on button "Relancer la sélection" at bounding box center [458, 236] width 125 height 24
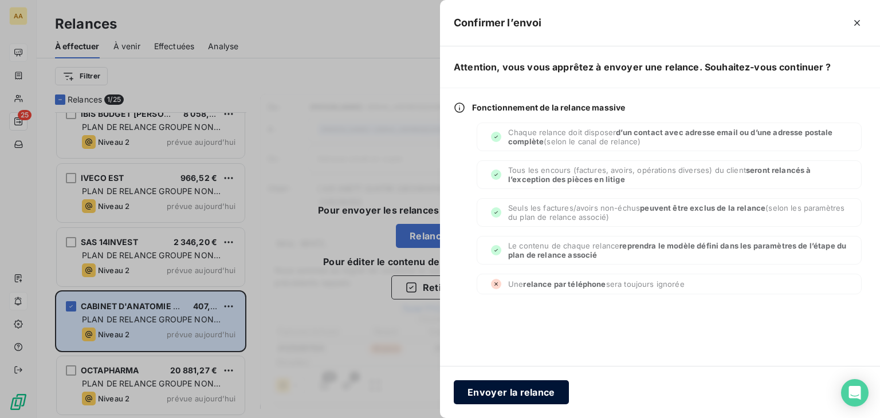
click at [503, 397] on button "Envoyer la relance" at bounding box center [511, 393] width 115 height 24
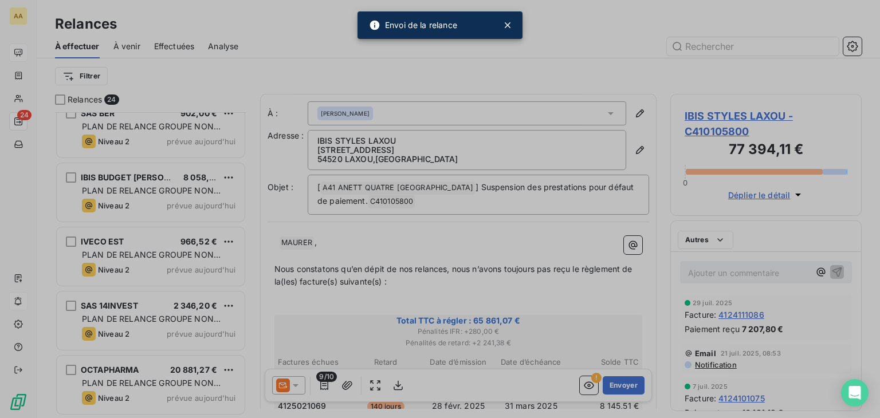
scroll to position [1235, 0]
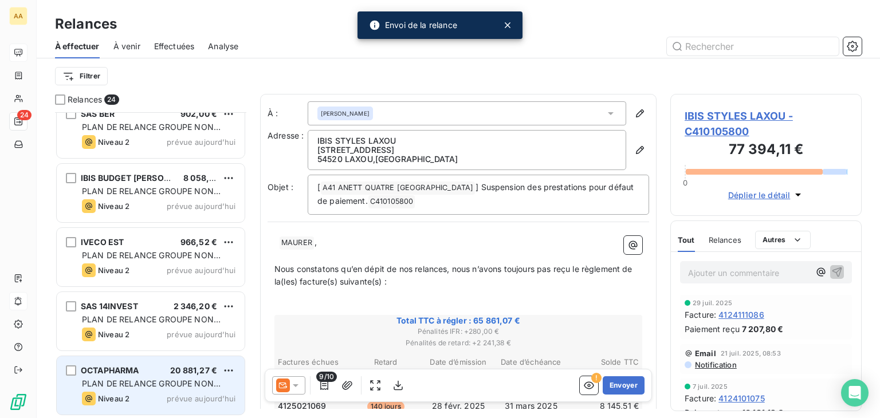
click at [140, 379] on span "PLAN DE RELANCE GROUPE NON AUTOMATIQUE" at bounding box center [151, 389] width 139 height 21
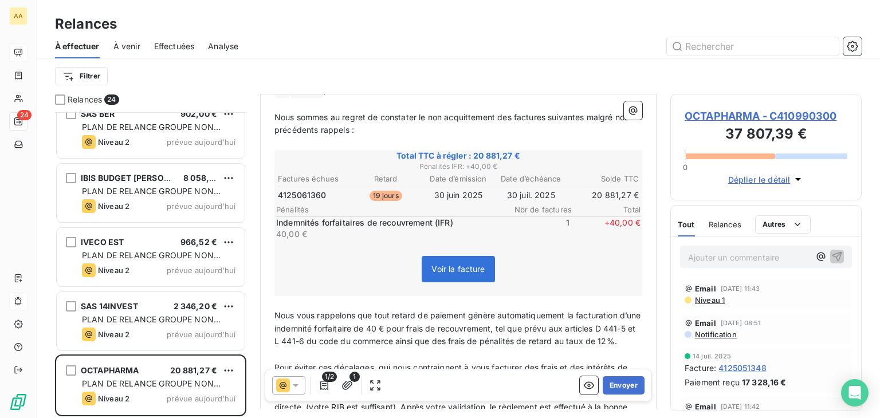
scroll to position [172, 0]
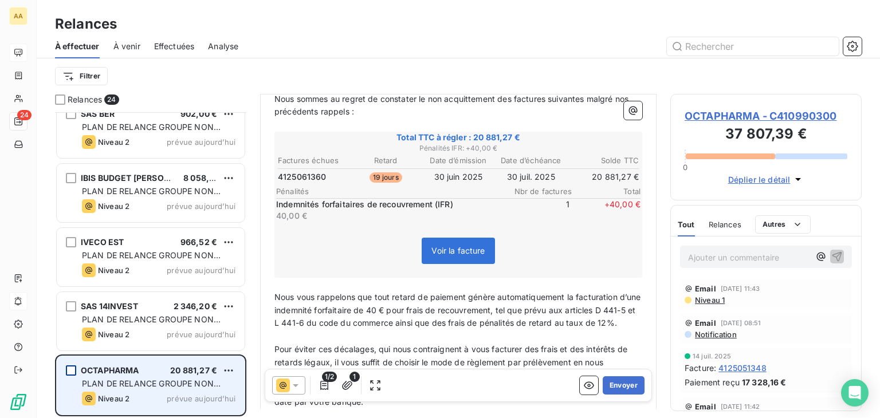
click at [70, 369] on div "grid" at bounding box center [71, 371] width 10 height 10
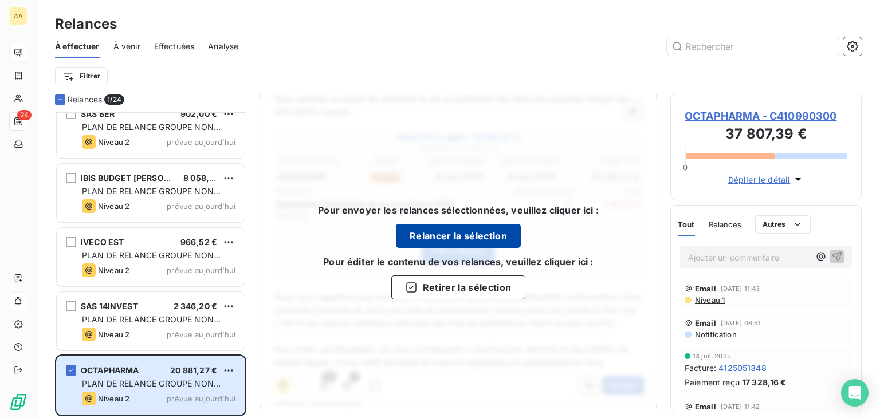
click at [460, 234] on button "Relancer la sélection" at bounding box center [458, 236] width 125 height 24
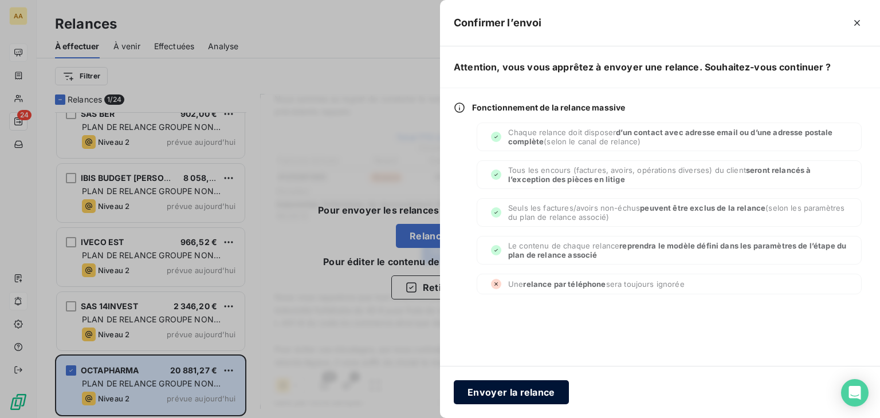
click at [500, 391] on button "Envoyer la relance" at bounding box center [511, 393] width 115 height 24
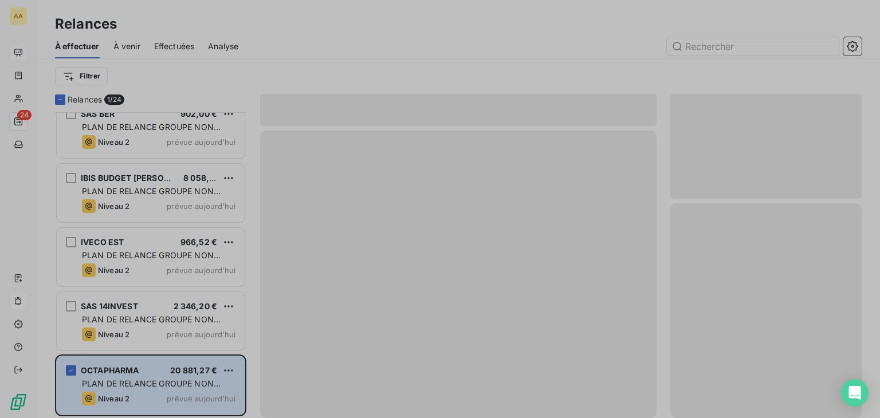
scroll to position [1170, 0]
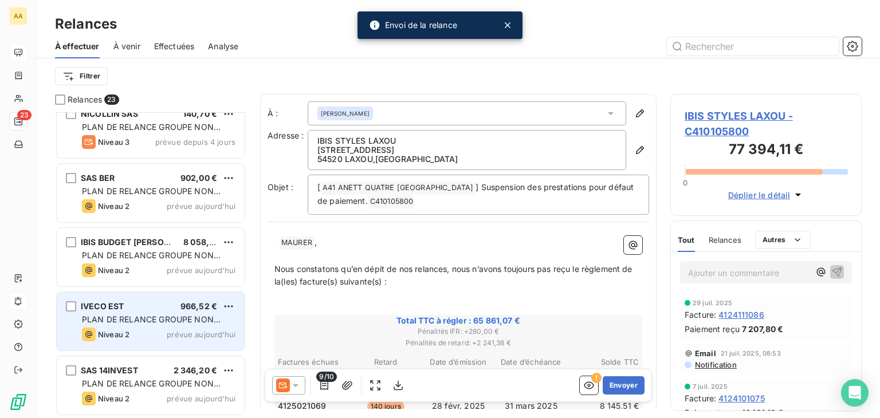
click at [126, 303] on div "IVECO EST 966,52 €" at bounding box center [159, 306] width 154 height 10
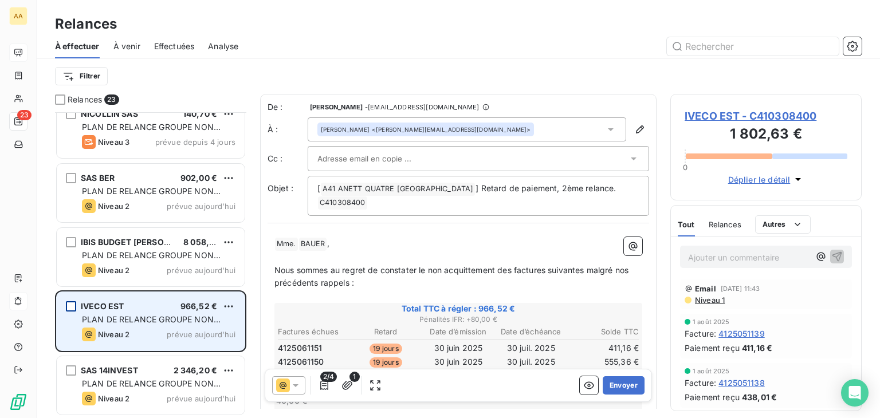
click at [70, 307] on div "grid" at bounding box center [71, 306] width 10 height 10
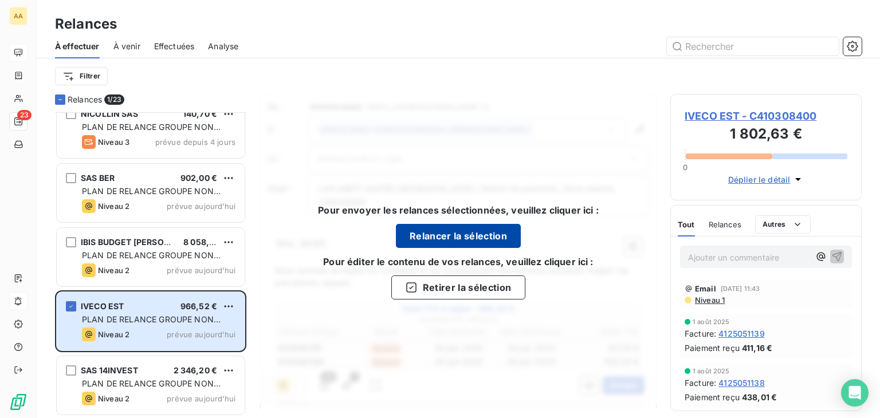
click at [458, 234] on button "Relancer la sélection" at bounding box center [458, 236] width 125 height 24
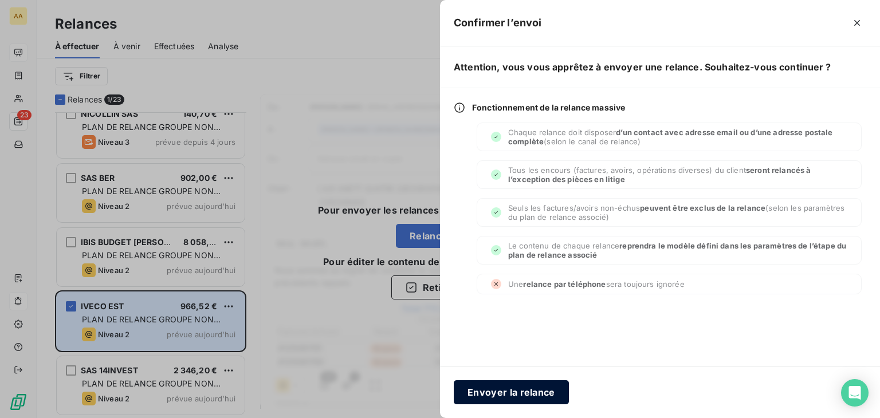
click at [504, 388] on button "Envoyer la relance" at bounding box center [511, 393] width 115 height 24
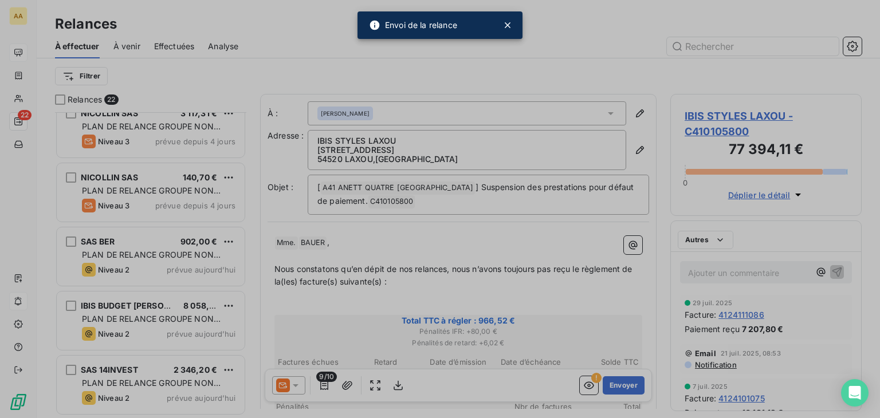
scroll to position [1106, 0]
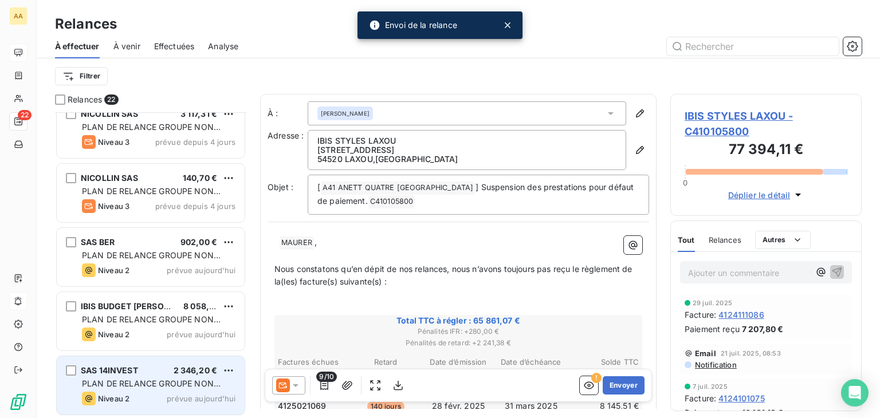
click at [152, 379] on span "PLAN DE RELANCE GROUPE NON AUTOMATIQUE" at bounding box center [151, 389] width 139 height 21
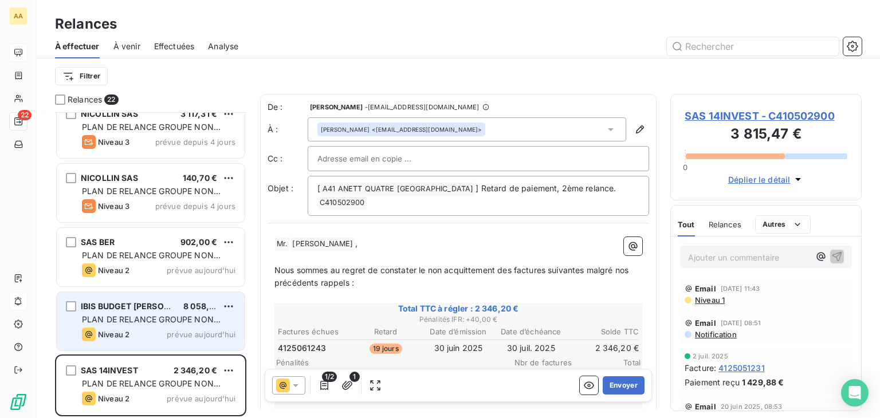
click at [121, 324] on div "PLAN DE RELANCE GROUPE NON AUTOMATIQUE" at bounding box center [159, 319] width 154 height 11
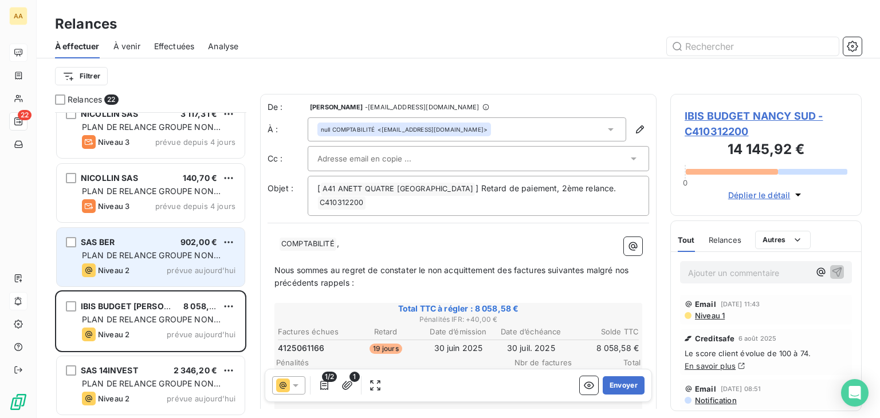
click at [147, 257] on span "PLAN DE RELANCE GROUPE NON AUTOMATIQUE" at bounding box center [151, 260] width 139 height 21
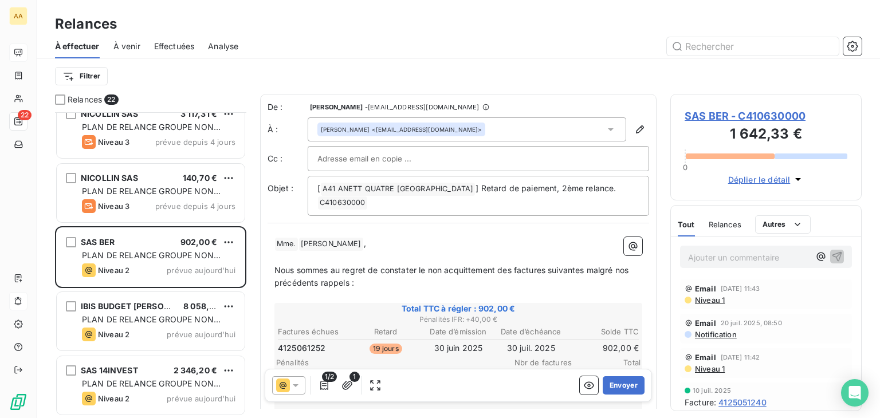
click at [337, 242] on span "[PERSON_NAME] ﻿" at bounding box center [331, 244] width 64 height 13
click at [344, 242] on p "﻿ Mme. ﻿ ﻿ [PERSON_NAME] ," at bounding box center [459, 244] width 368 height 14
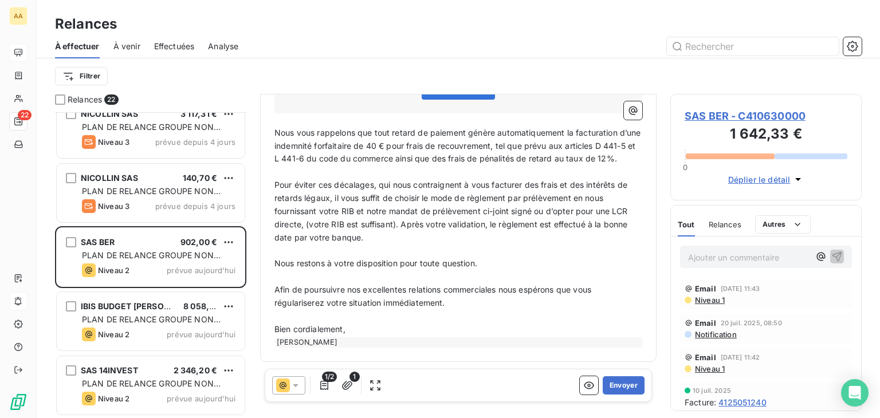
scroll to position [347, 0]
click at [619, 386] on button "Envoyer" at bounding box center [624, 386] width 42 height 18
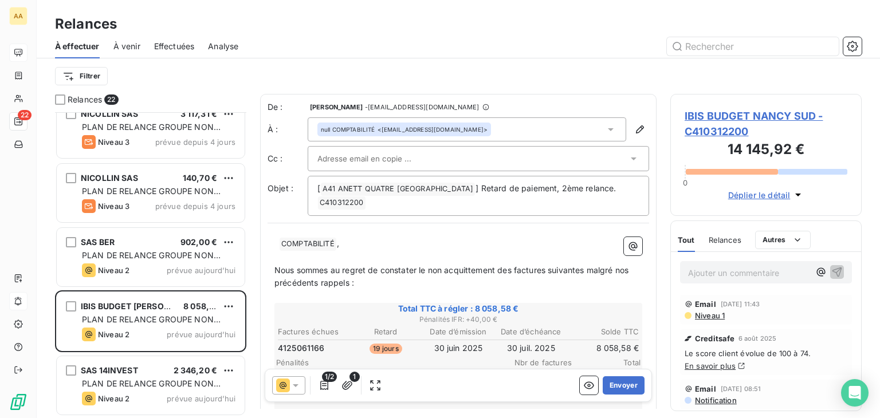
scroll to position [1042, 0]
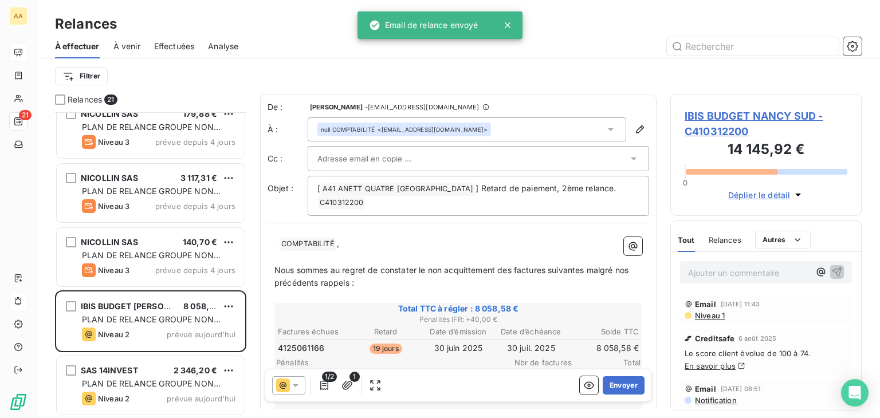
click at [511, 23] on icon at bounding box center [507, 24] width 11 height 11
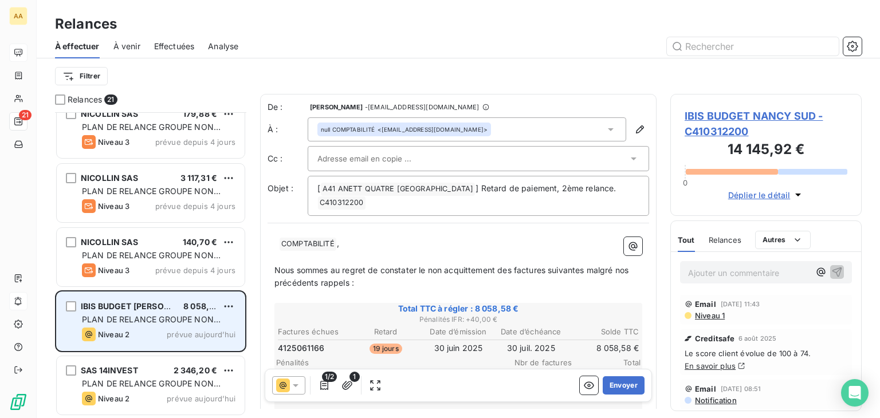
click at [122, 311] on div "IBIS BUDGET [PERSON_NAME]" at bounding box center [127, 306] width 93 height 11
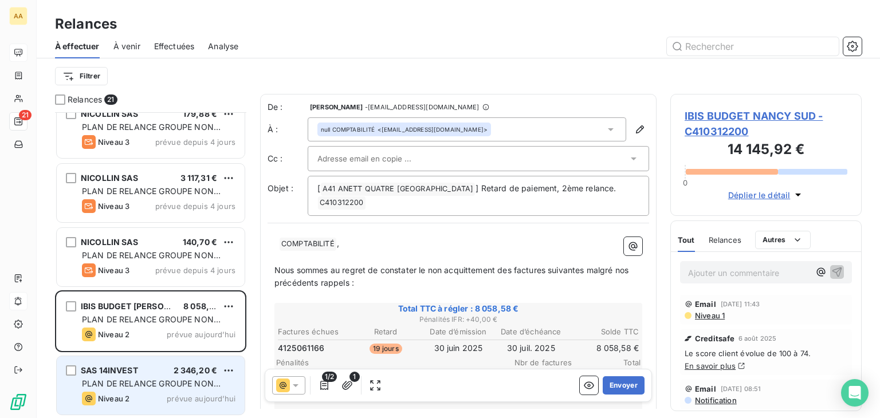
click at [163, 383] on span "PLAN DE RELANCE GROUPE NON AUTOMATIQUE" at bounding box center [151, 389] width 139 height 21
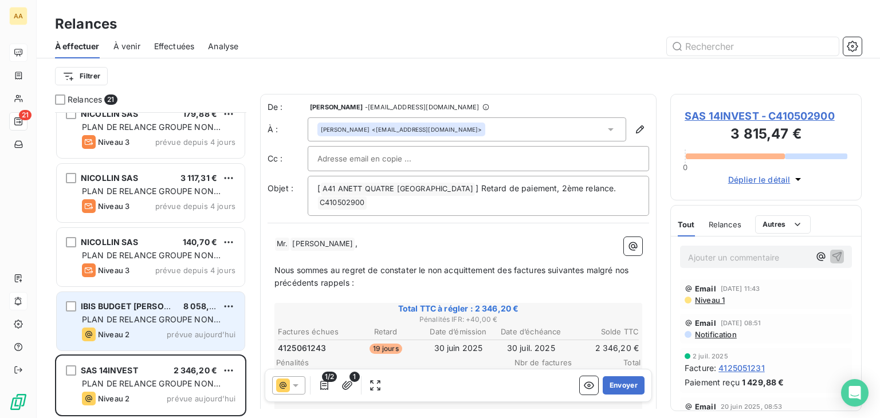
click at [151, 315] on span "PLAN DE RELANCE GROUPE NON AUTOMATIQUE" at bounding box center [151, 325] width 139 height 21
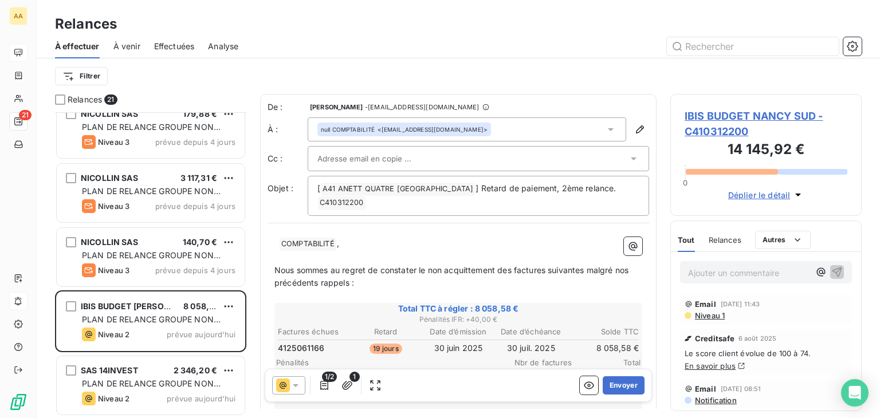
click at [277, 241] on p "﻿ ﻿ ﻿ COMPTABILITÉ ﻿ ," at bounding box center [459, 244] width 368 height 14
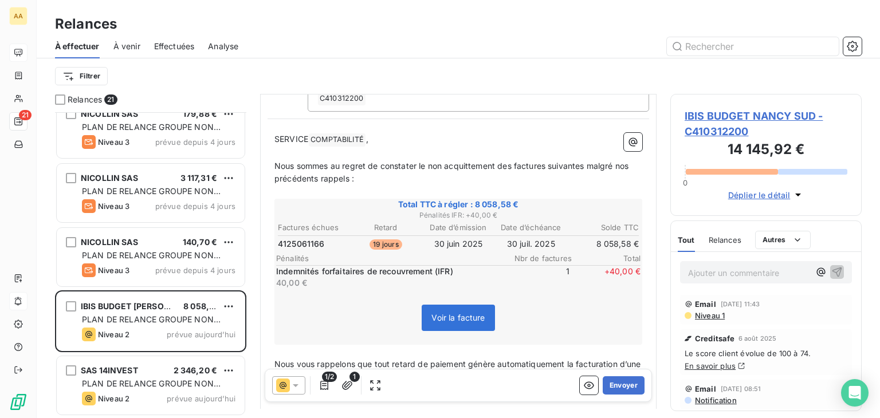
scroll to position [175, 0]
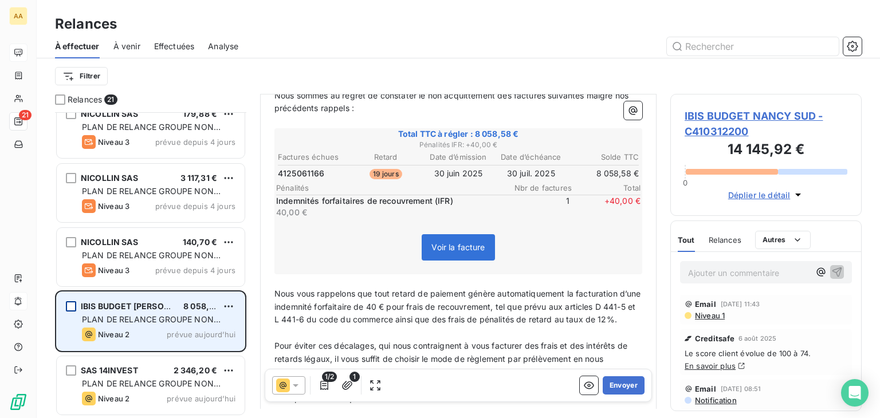
click at [69, 303] on div "grid" at bounding box center [71, 306] width 10 height 10
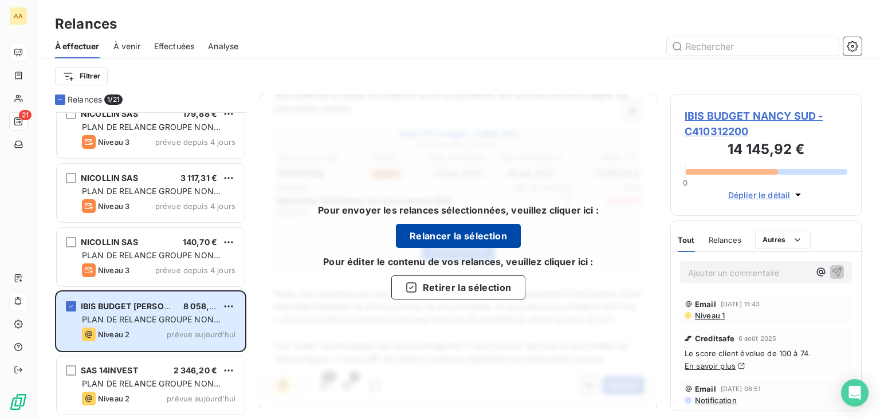
click at [475, 238] on button "Relancer la sélection" at bounding box center [458, 236] width 125 height 24
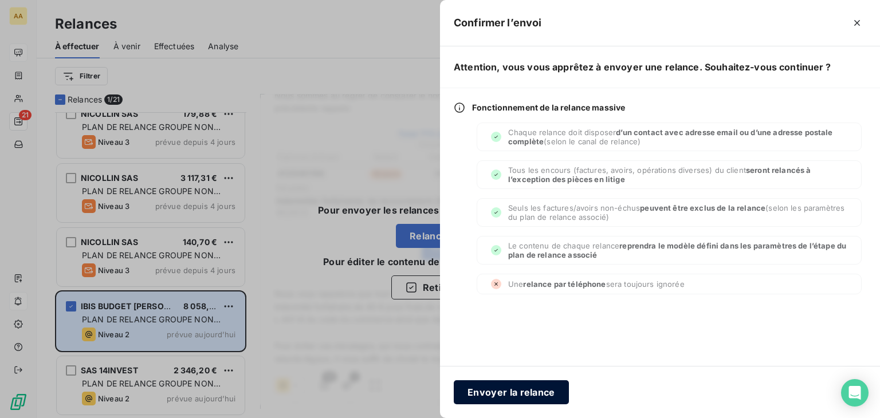
click at [525, 388] on button "Envoyer la relance" at bounding box center [511, 393] width 115 height 24
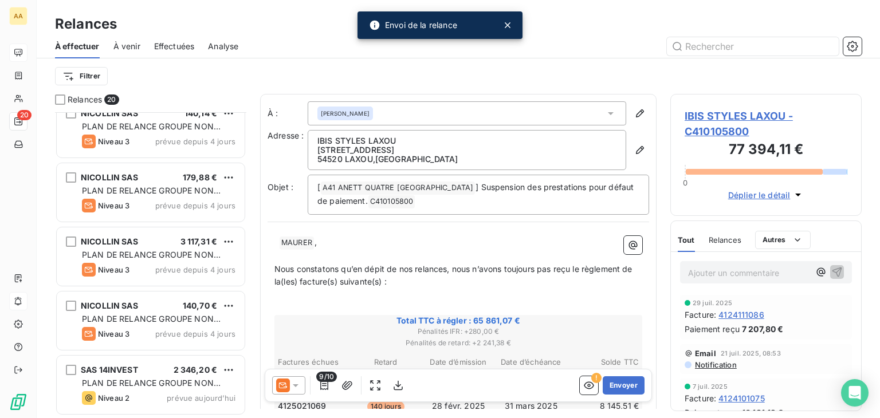
scroll to position [978, 0]
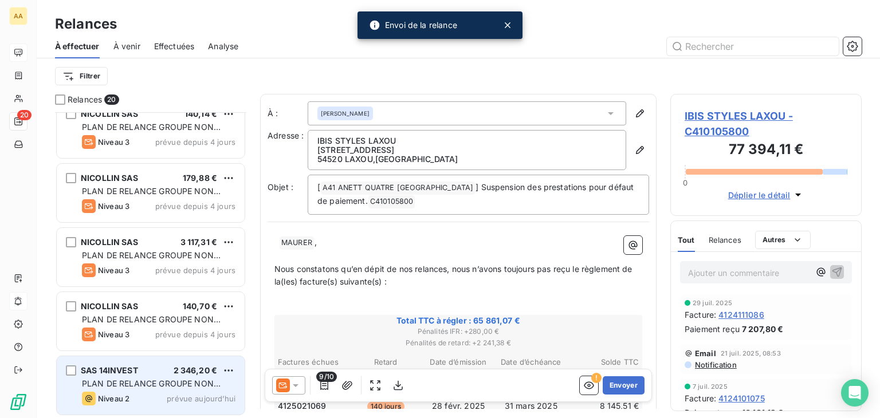
click at [137, 369] on span "SAS 14INVEST" at bounding box center [109, 371] width 57 height 10
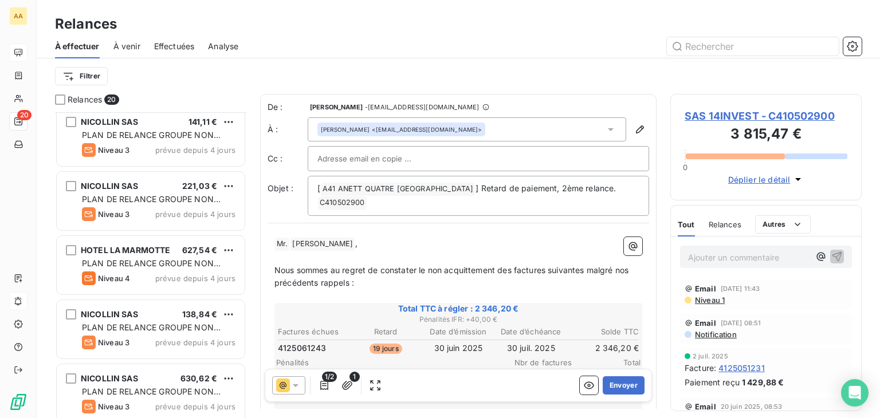
scroll to position [519, 0]
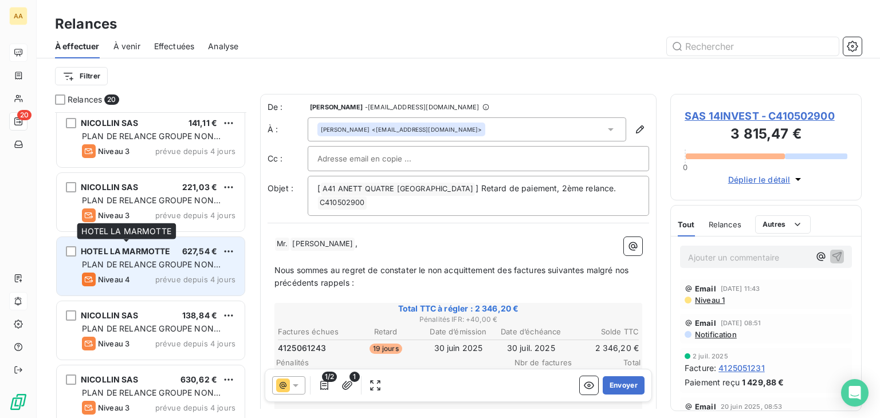
click at [143, 249] on span "HOTEL LA MARMOTTE" at bounding box center [126, 251] width 90 height 10
